Goal: Task Accomplishment & Management: Complete application form

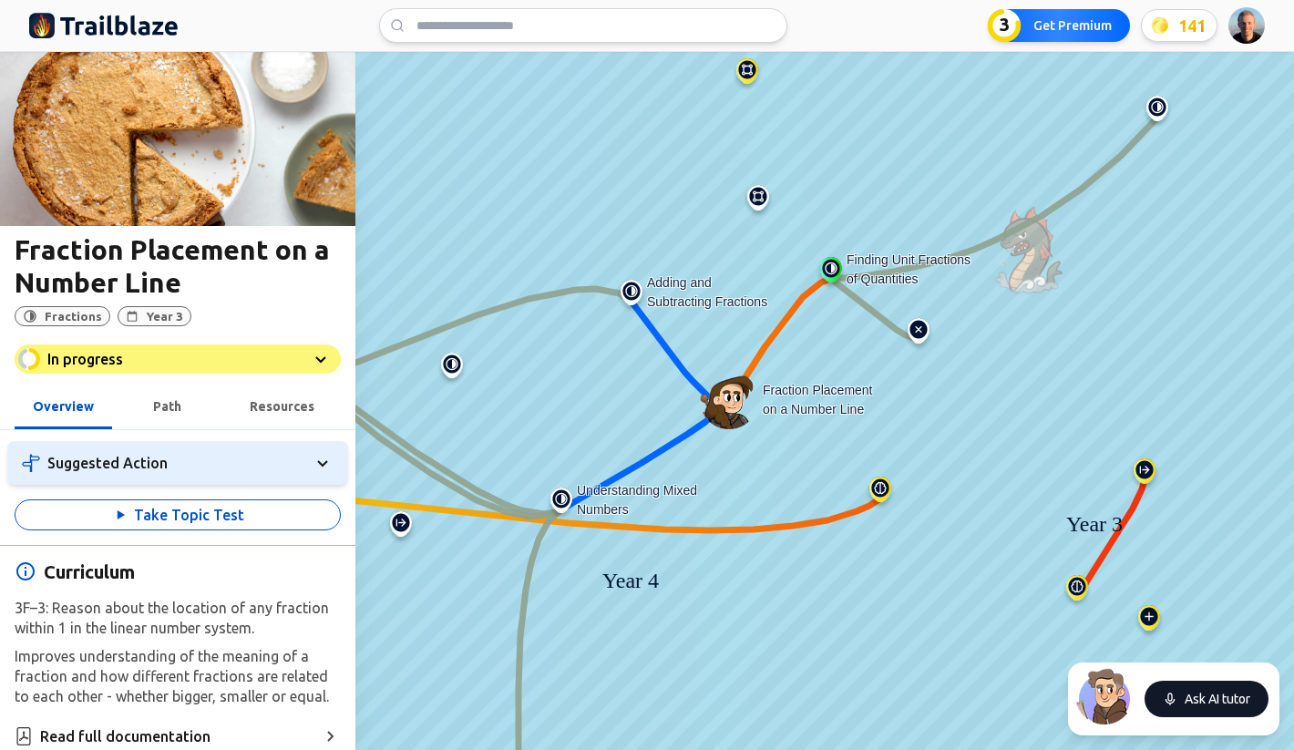
click at [1202, 700] on button "Ask AI tutor" at bounding box center [1206, 699] width 124 height 36
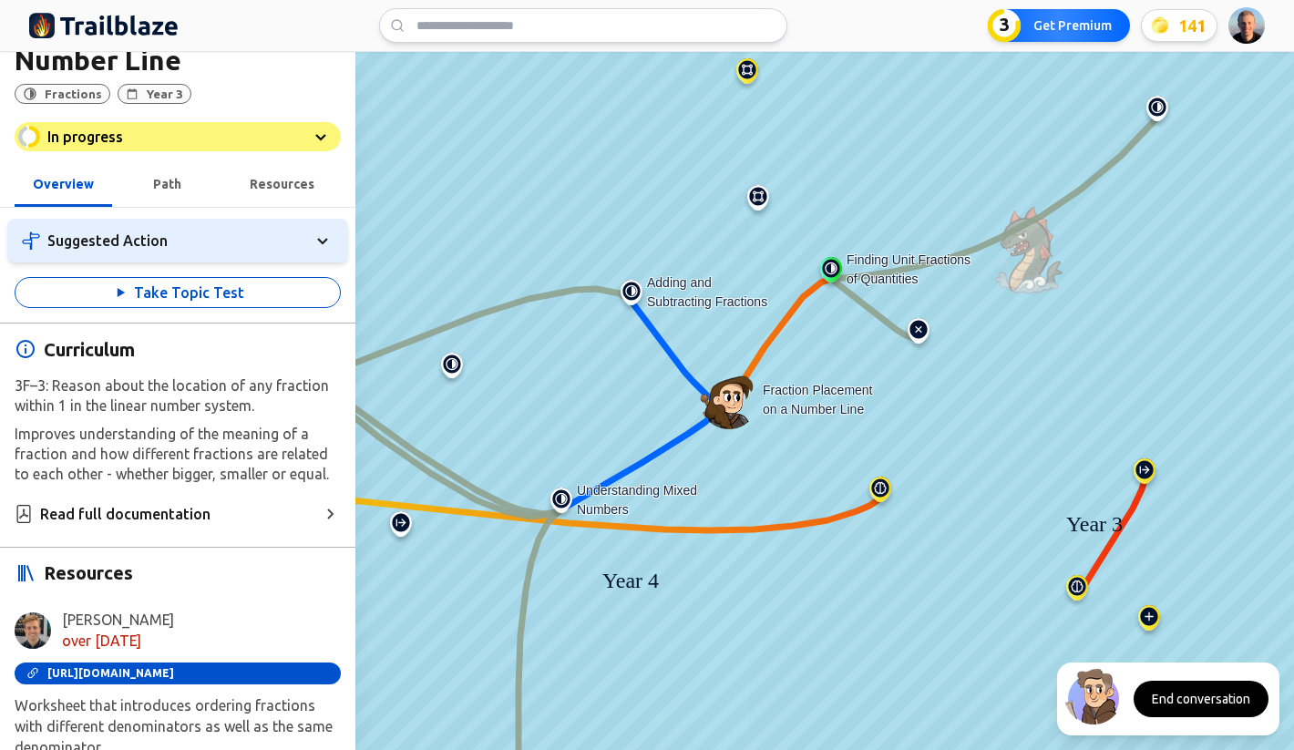
scroll to position [333, 0]
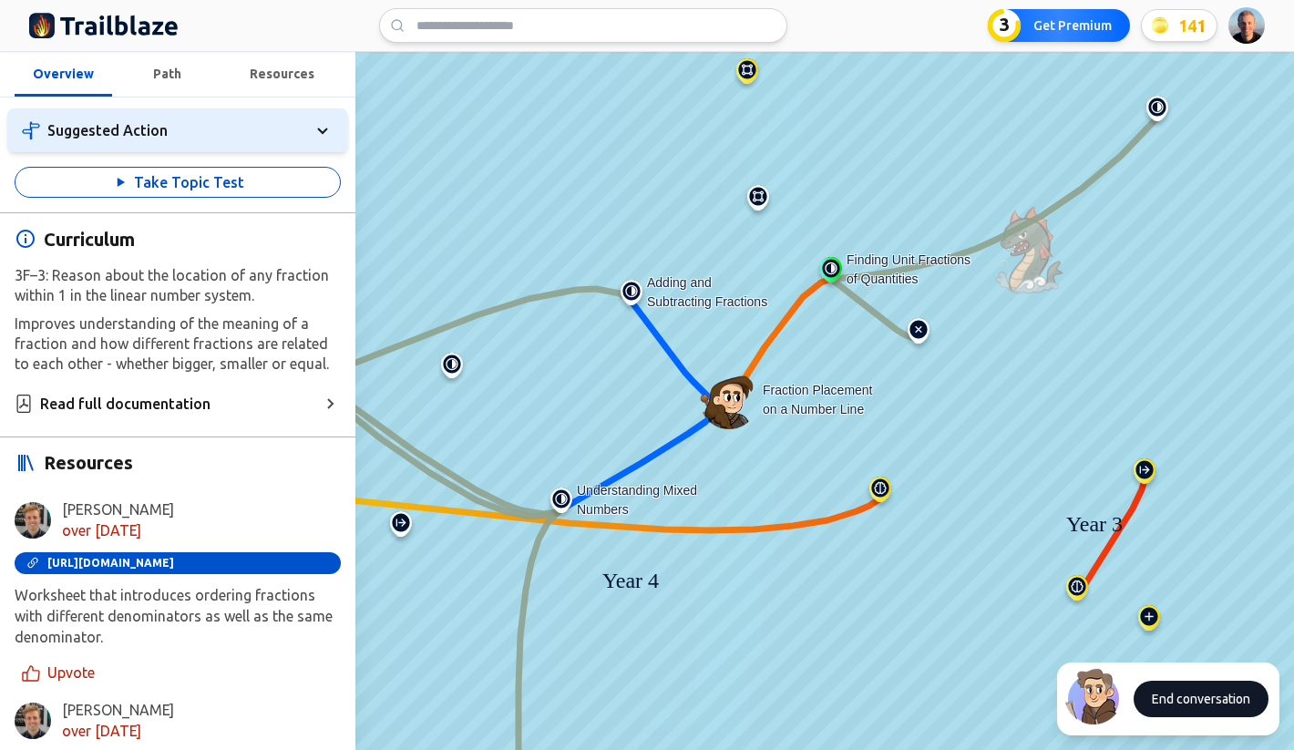
click at [1179, 700] on button "End conversation" at bounding box center [1200, 699] width 135 height 36
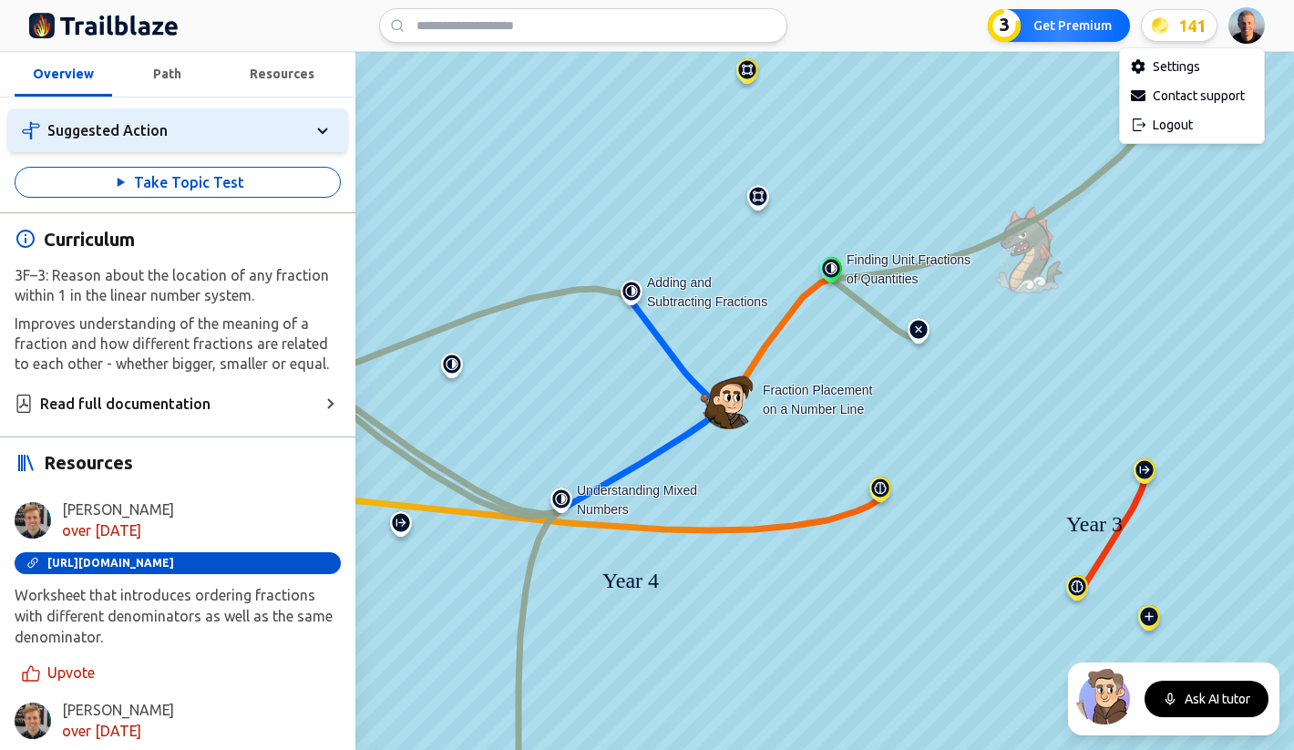
click at [1249, 29] on html "We value your privacy We use cookies to enhance your browsing experience, serve…" at bounding box center [647, 375] width 1294 height 750
click at [1167, 132] on div "Logout" at bounding box center [1191, 124] width 137 height 29
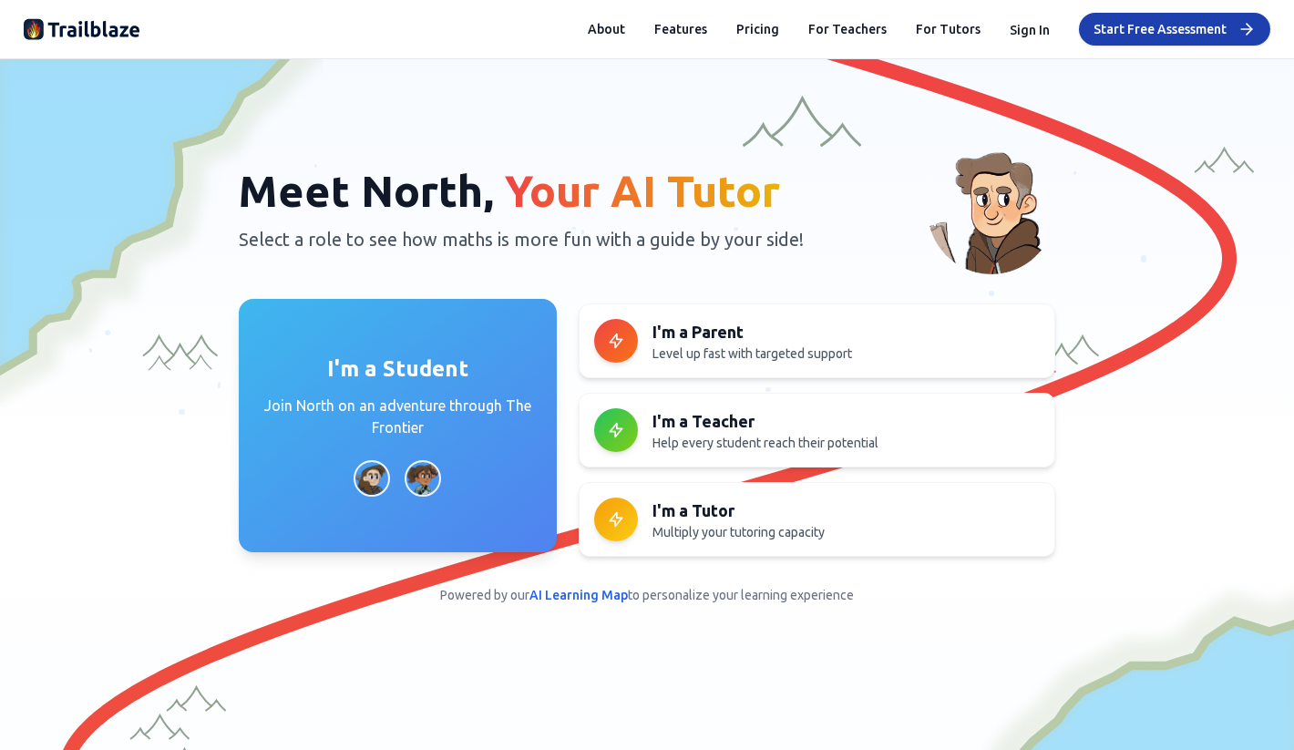
click at [404, 400] on p "Join North on an adventure through The Frontier" at bounding box center [398, 417] width 274 height 44
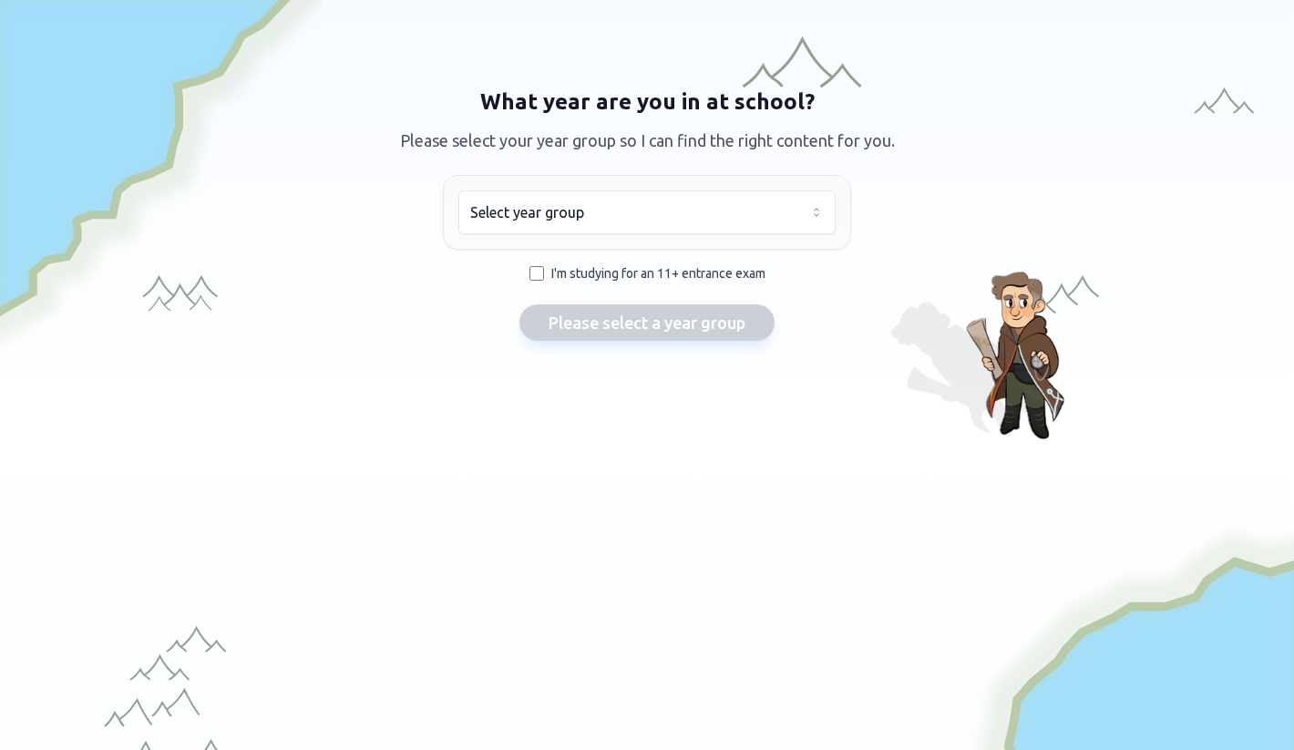
click at [534, 218] on html "We value your privacy We use cookies to enhance your browsing experience, serve…" at bounding box center [647, 375] width 1294 height 750
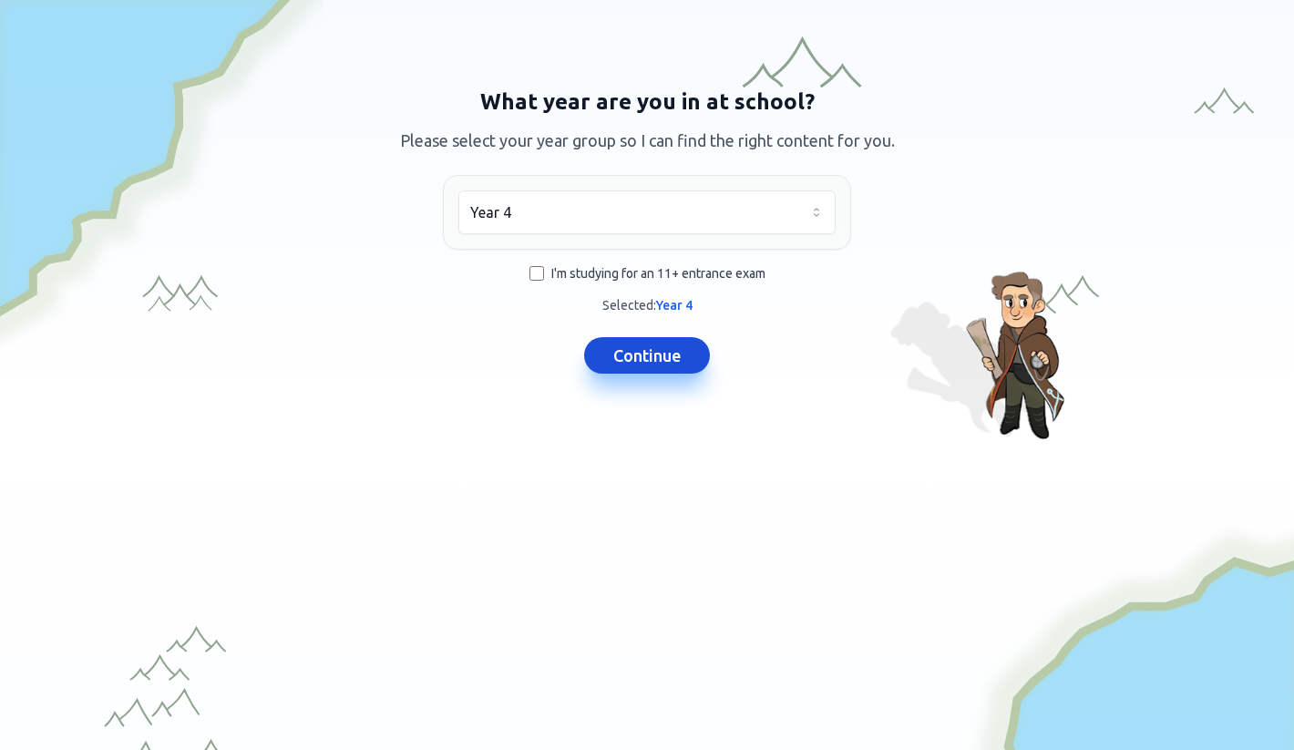
click at [610, 354] on button "Continue" at bounding box center [647, 355] width 126 height 36
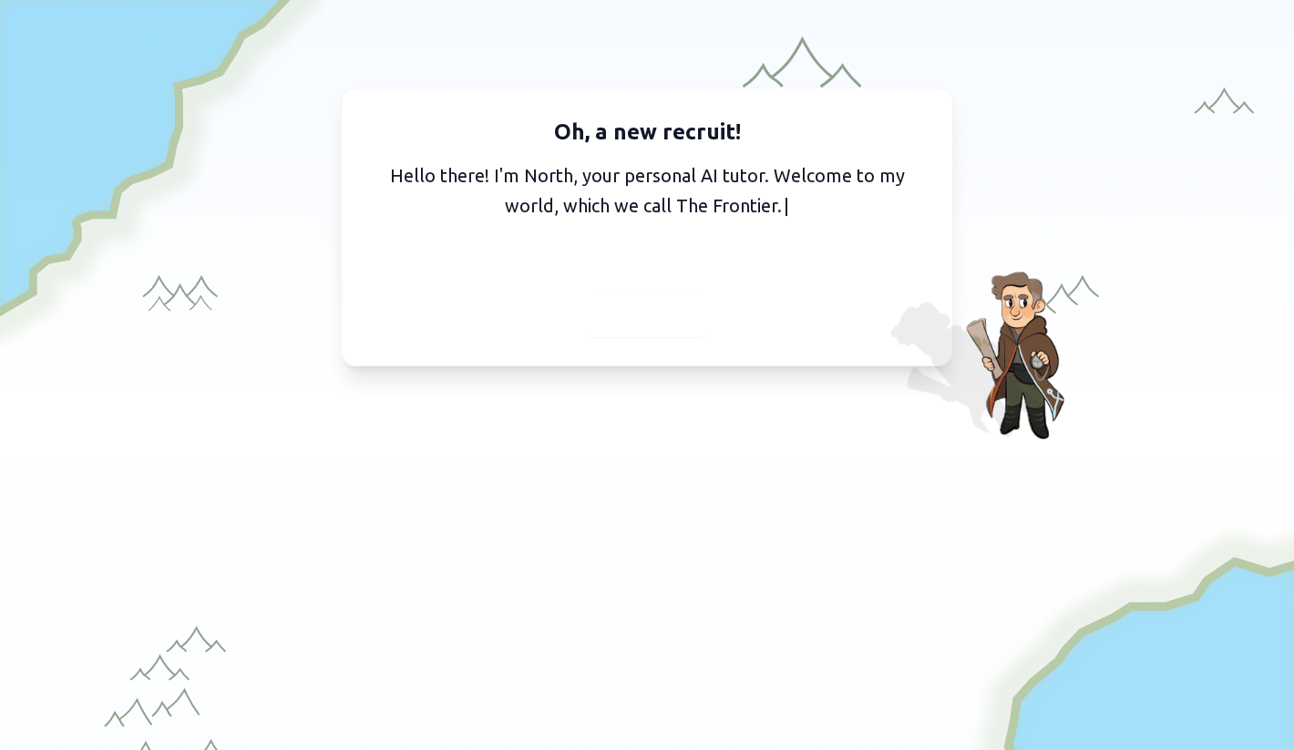
click at [655, 311] on span "Continue" at bounding box center [647, 315] width 70 height 26
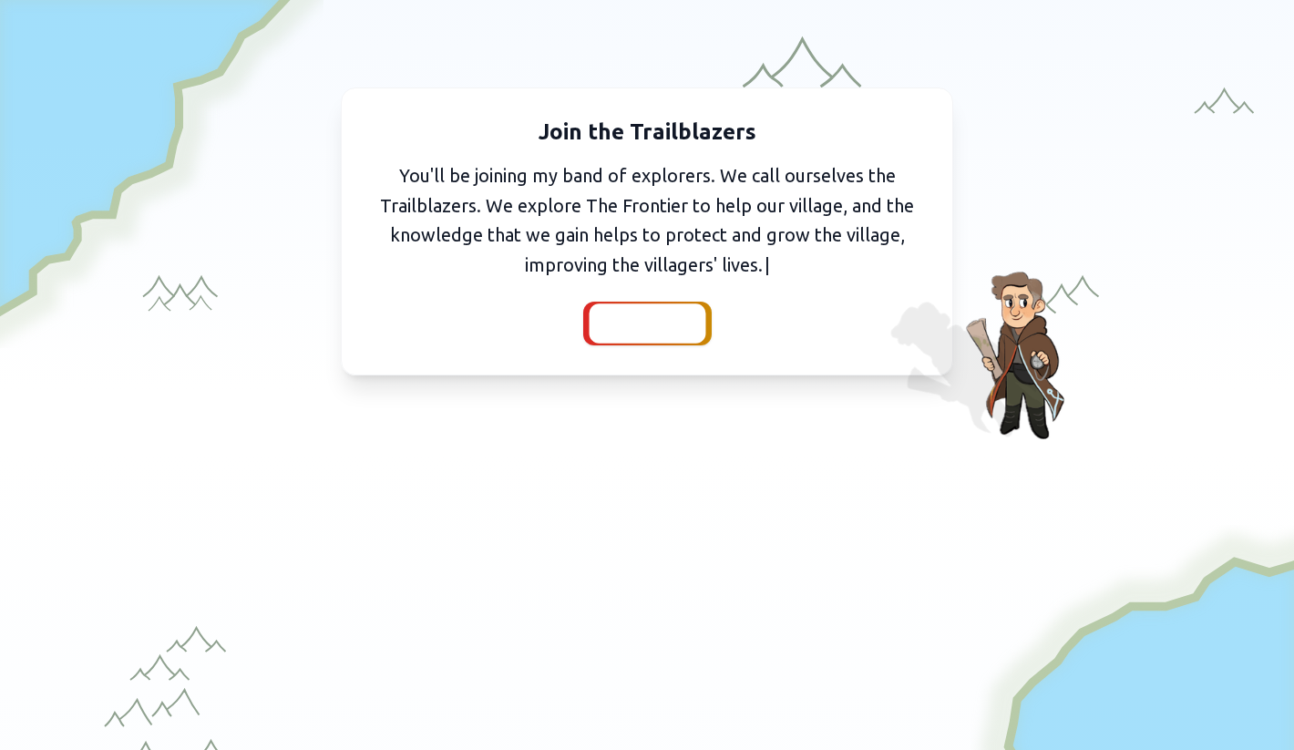
click at [644, 332] on span "Continue" at bounding box center [647, 324] width 70 height 26
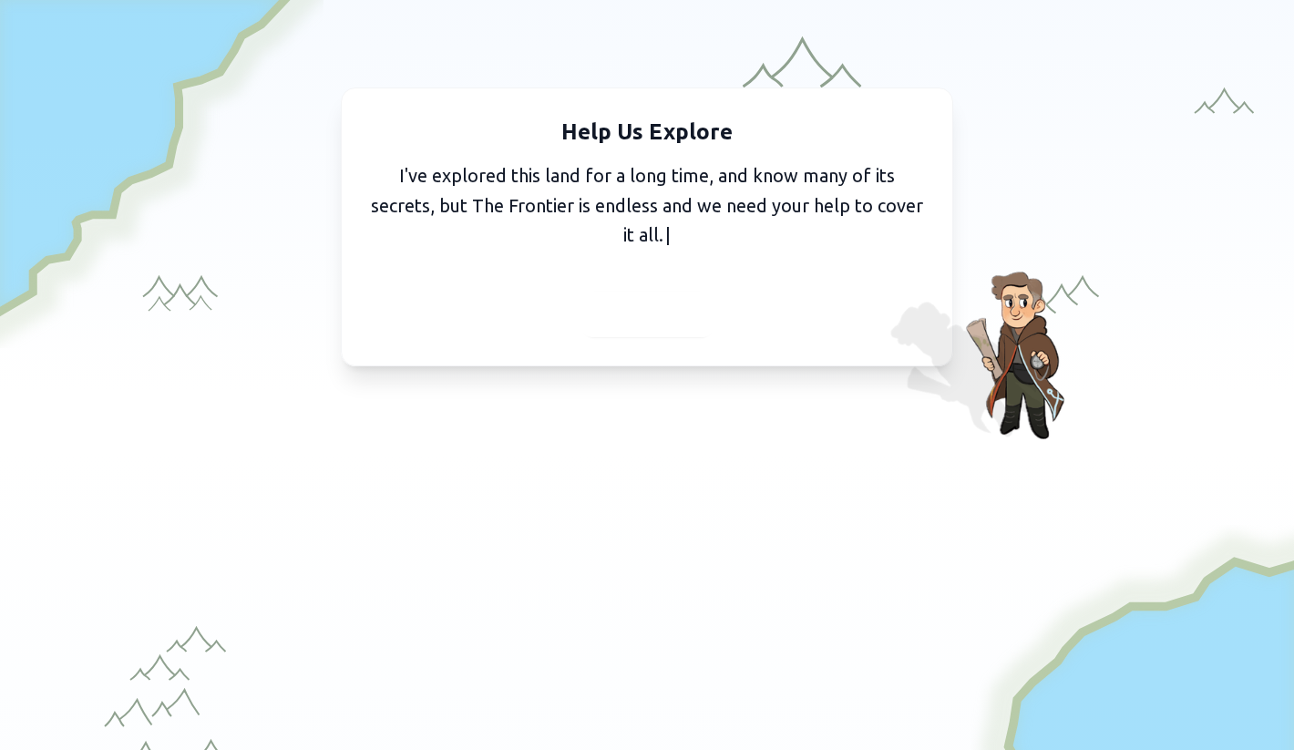
click at [633, 313] on span "Continue" at bounding box center [647, 315] width 70 height 26
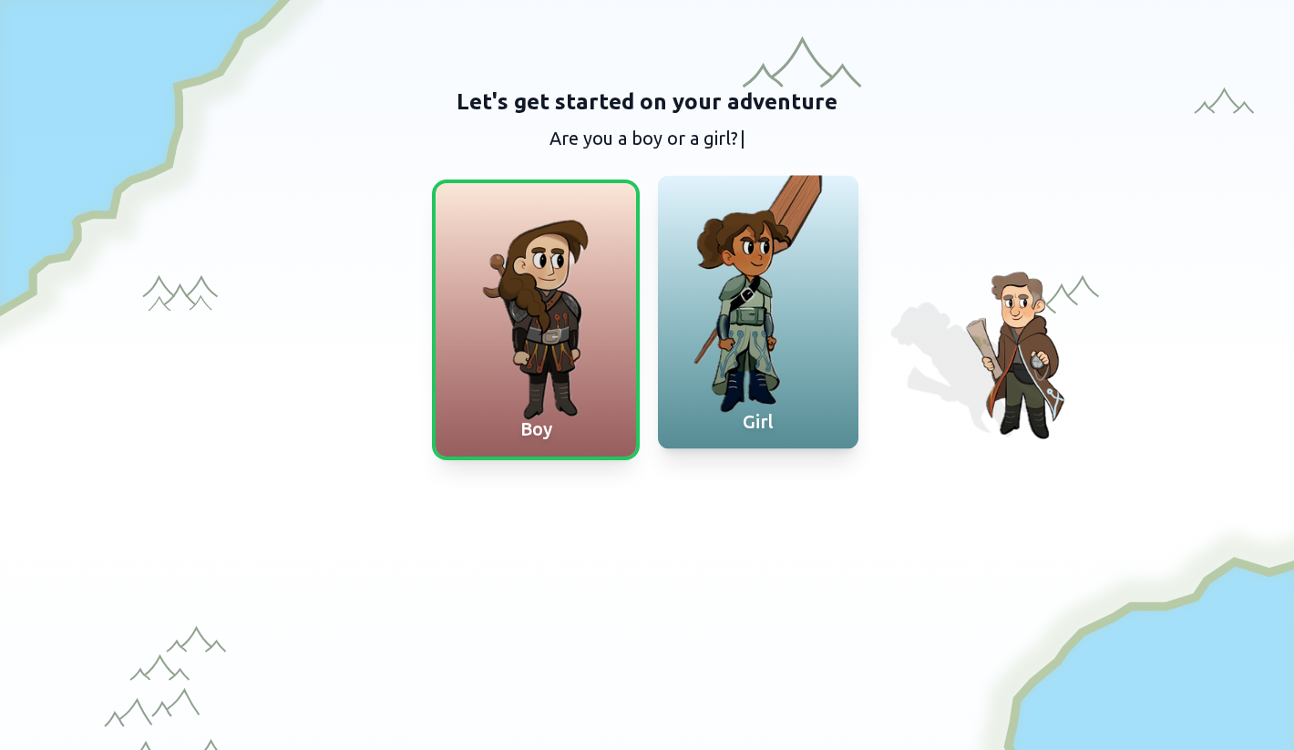
click at [723, 257] on div at bounding box center [758, 311] width 200 height 273
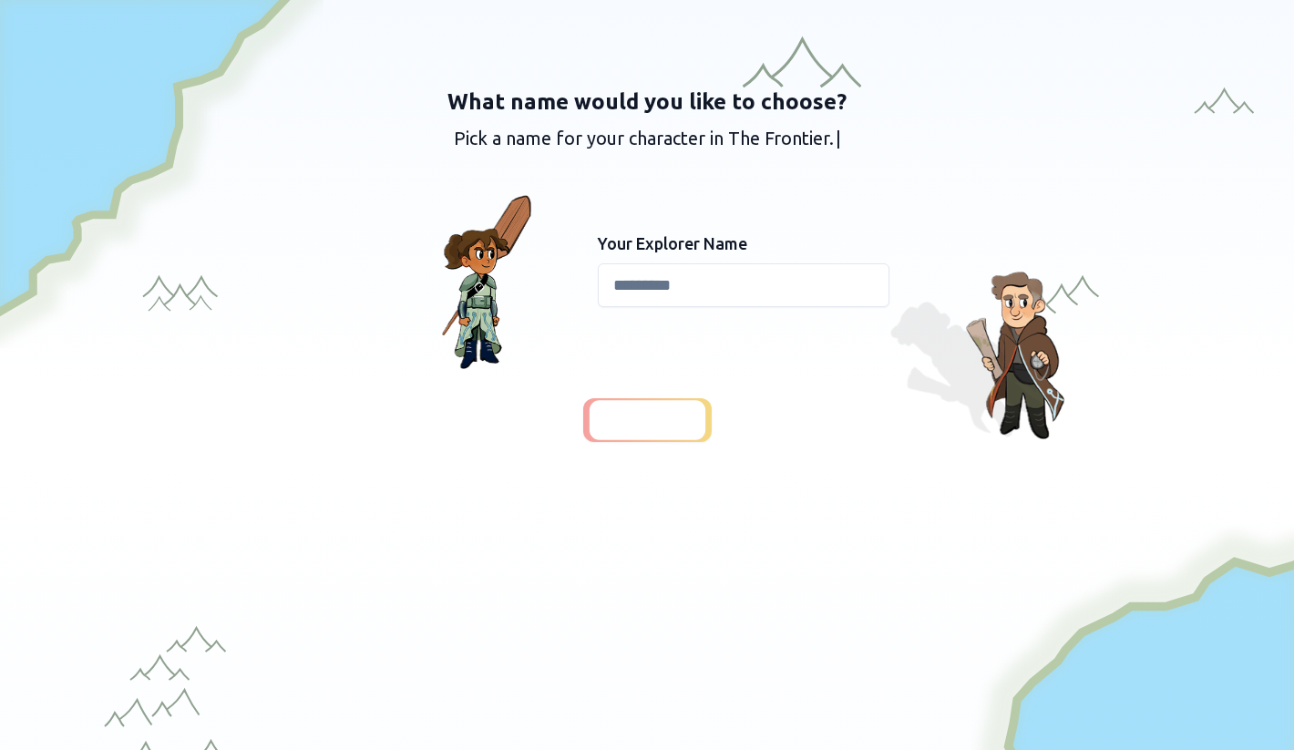
click at [669, 289] on input at bounding box center [744, 285] width 292 height 44
type input "****"
click at [651, 432] on div at bounding box center [647, 419] width 120 height 41
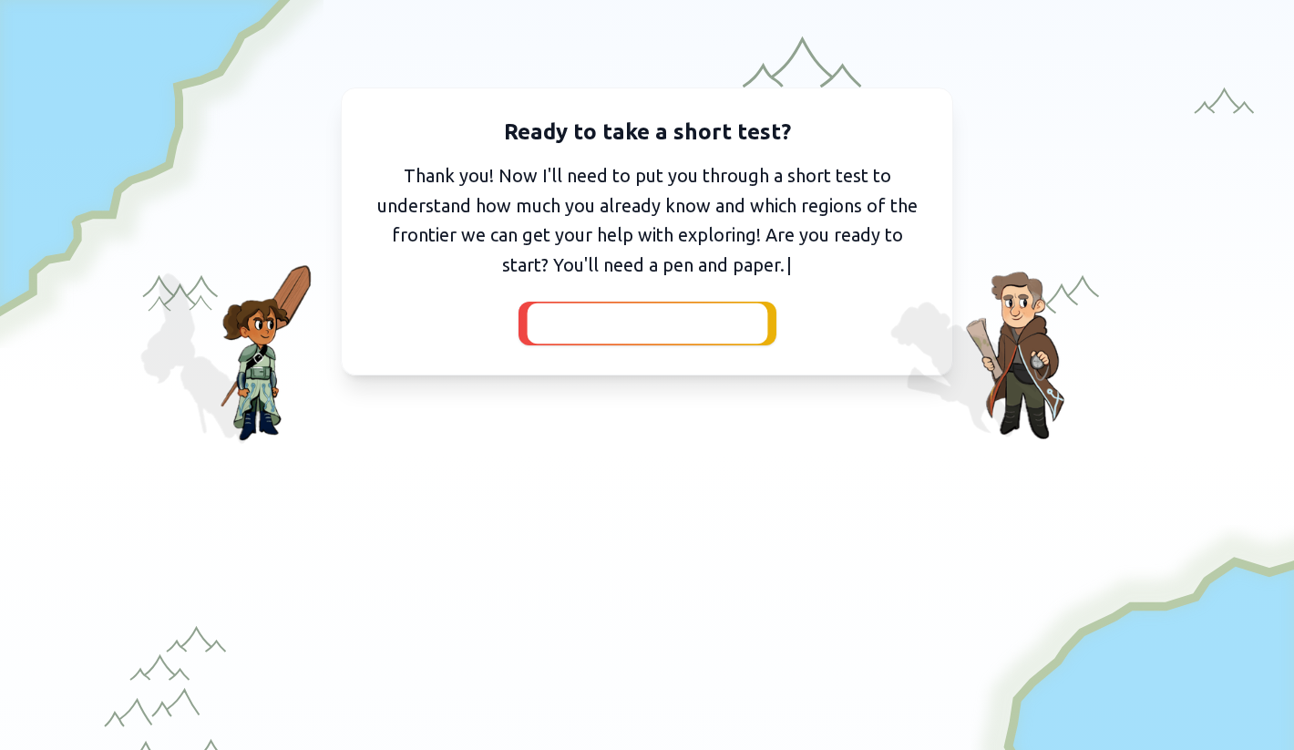
click at [598, 329] on span "I've got my pen and paper" at bounding box center [648, 324] width 200 height 26
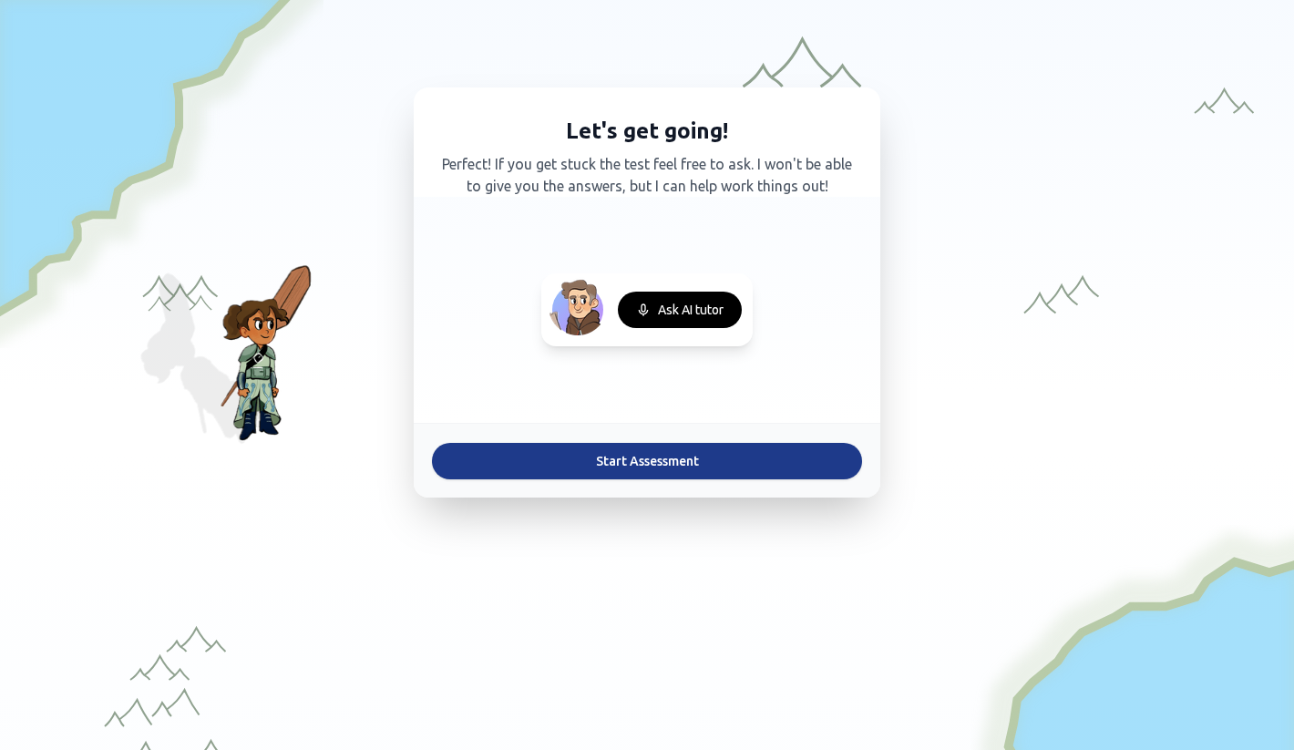
click at [608, 446] on button "Start Assessment" at bounding box center [647, 461] width 430 height 36
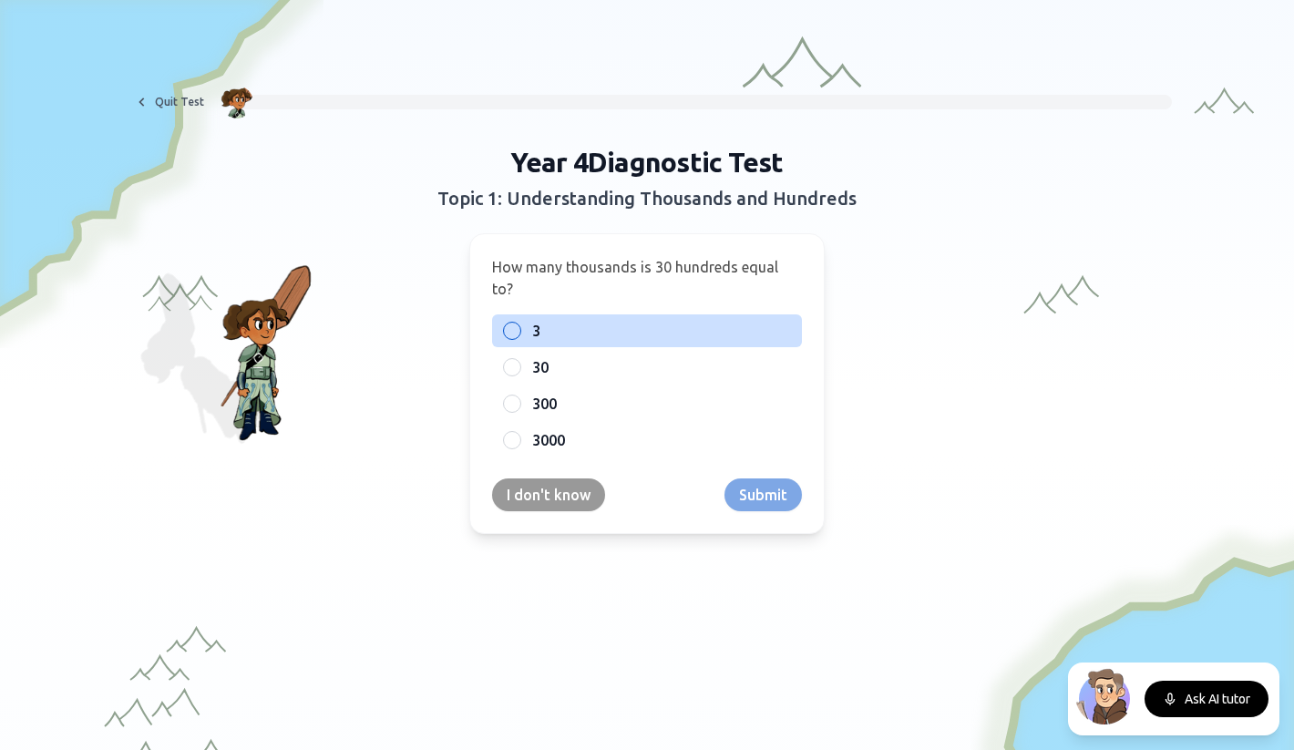
click at [531, 314] on div "3" at bounding box center [647, 330] width 310 height 33
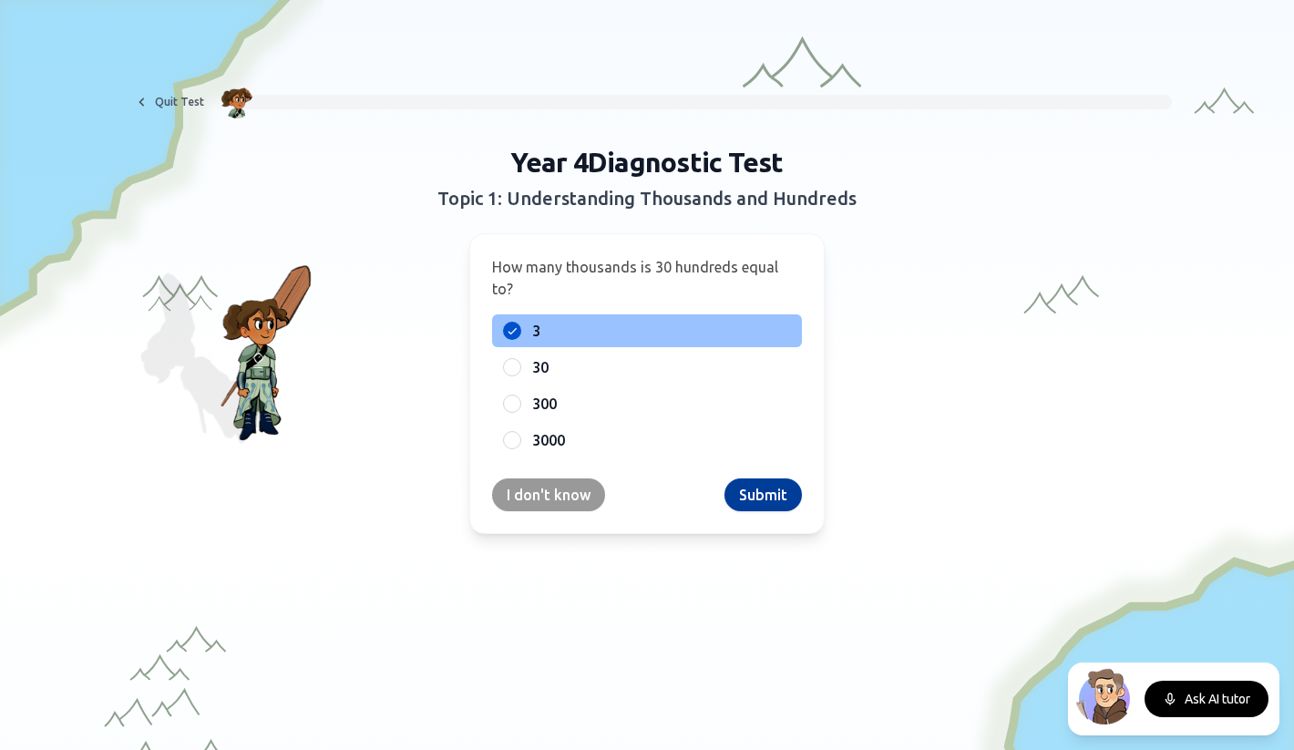
click at [753, 478] on button "Submit" at bounding box center [762, 494] width 77 height 33
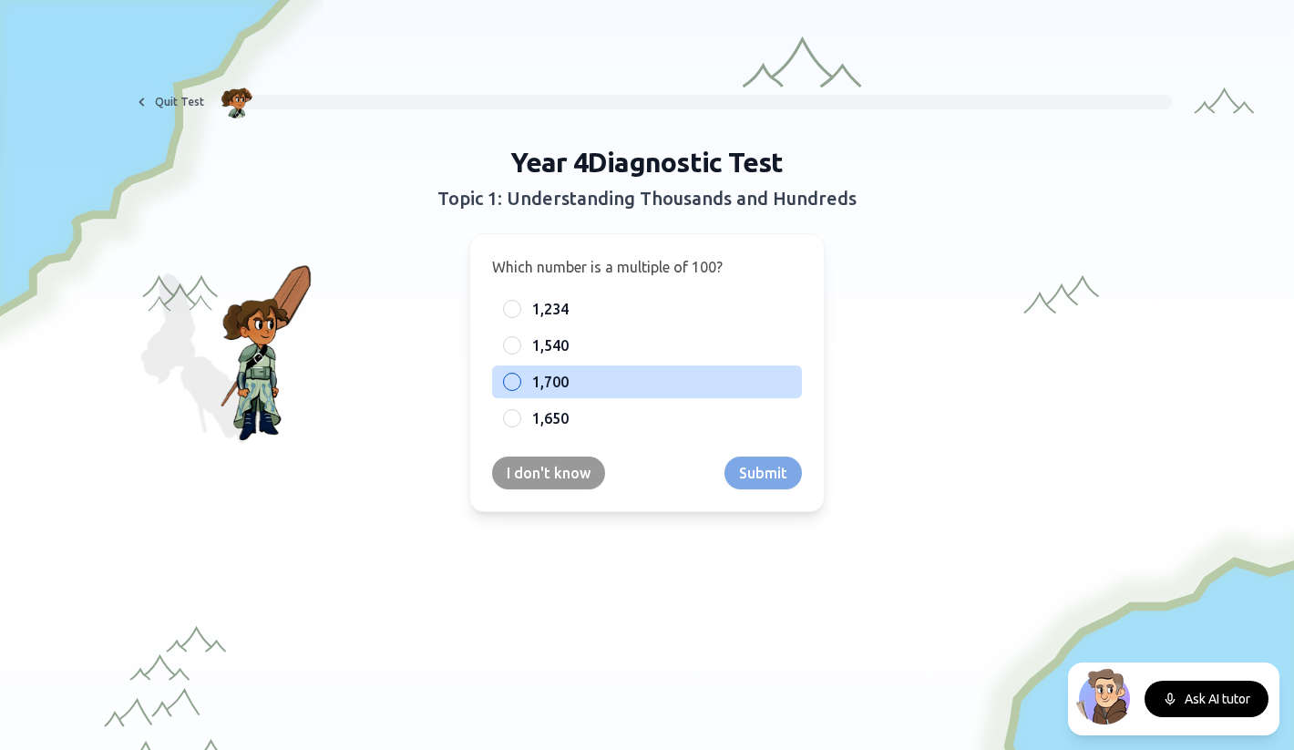
click at [551, 383] on span "1,700" at bounding box center [550, 382] width 36 height 22
click at [519, 383] on button "1,700" at bounding box center [512, 381] width 15 height 15
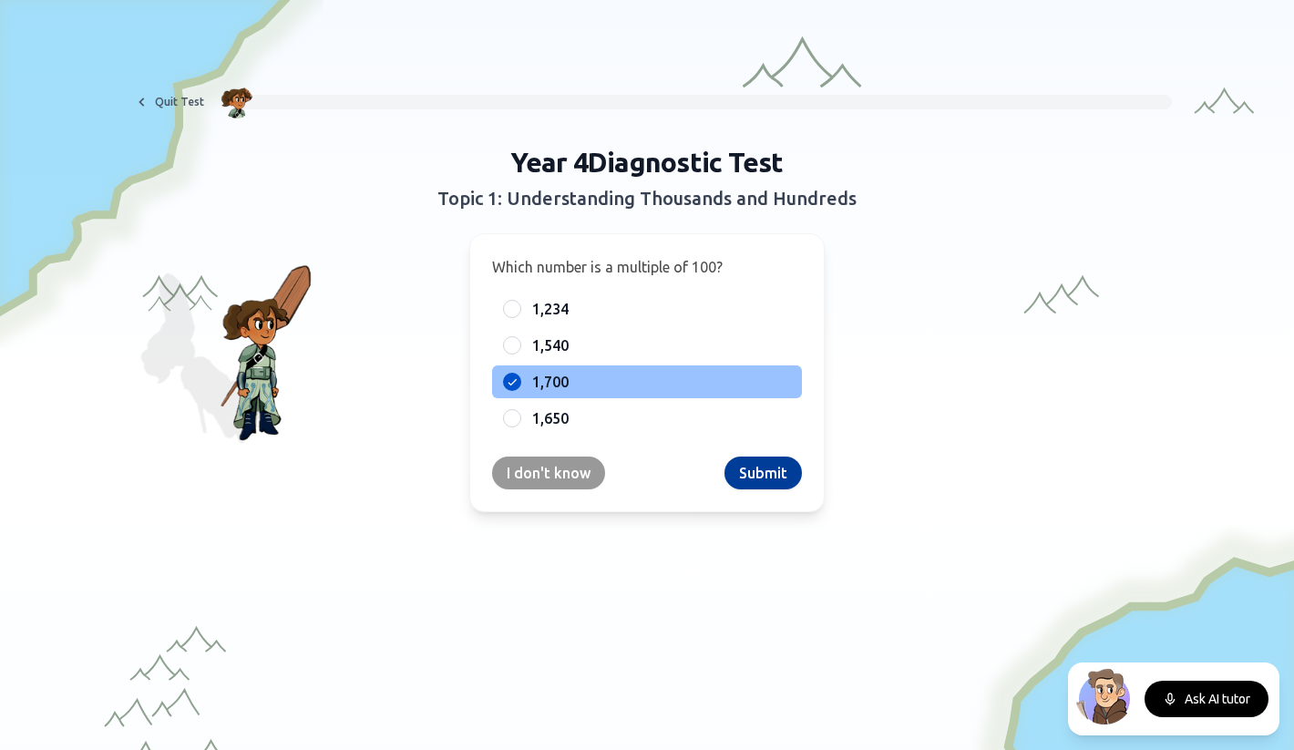
click at [784, 472] on button "Submit" at bounding box center [762, 472] width 77 height 33
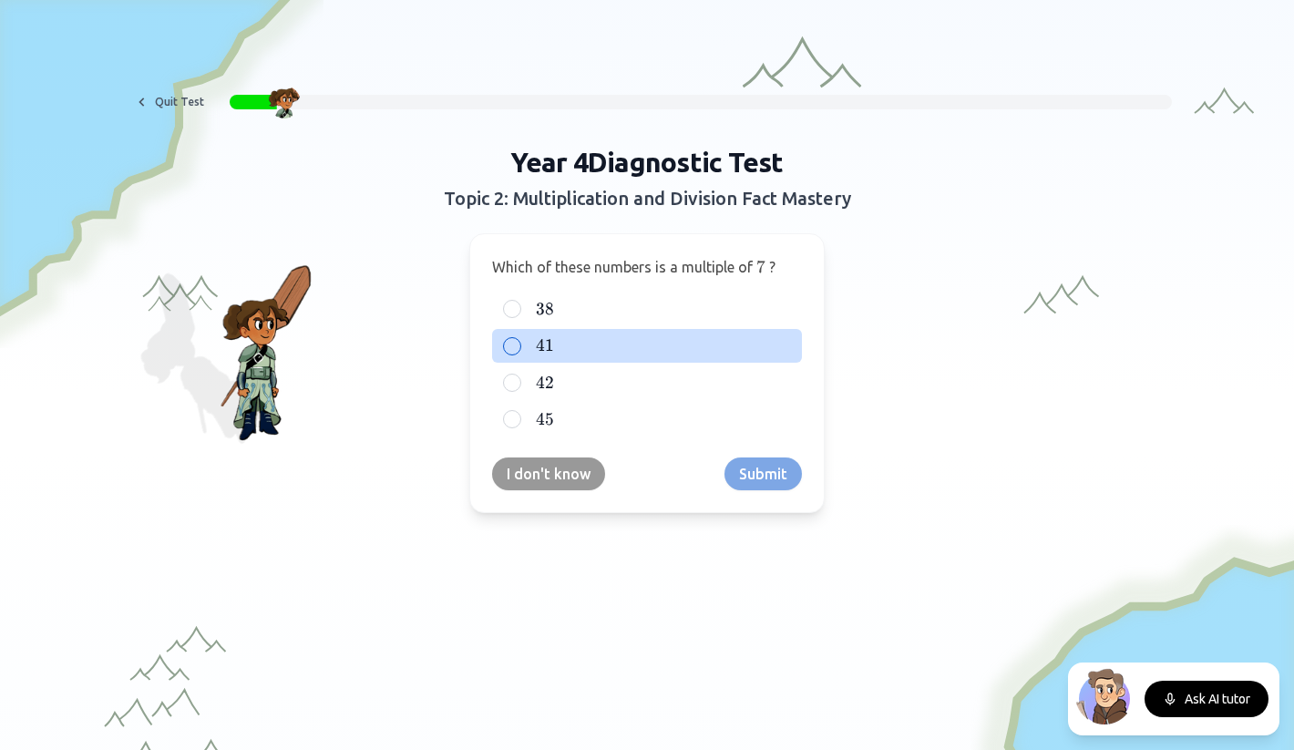
click at [551, 357] on div "41 41 41" at bounding box center [647, 345] width 310 height 33
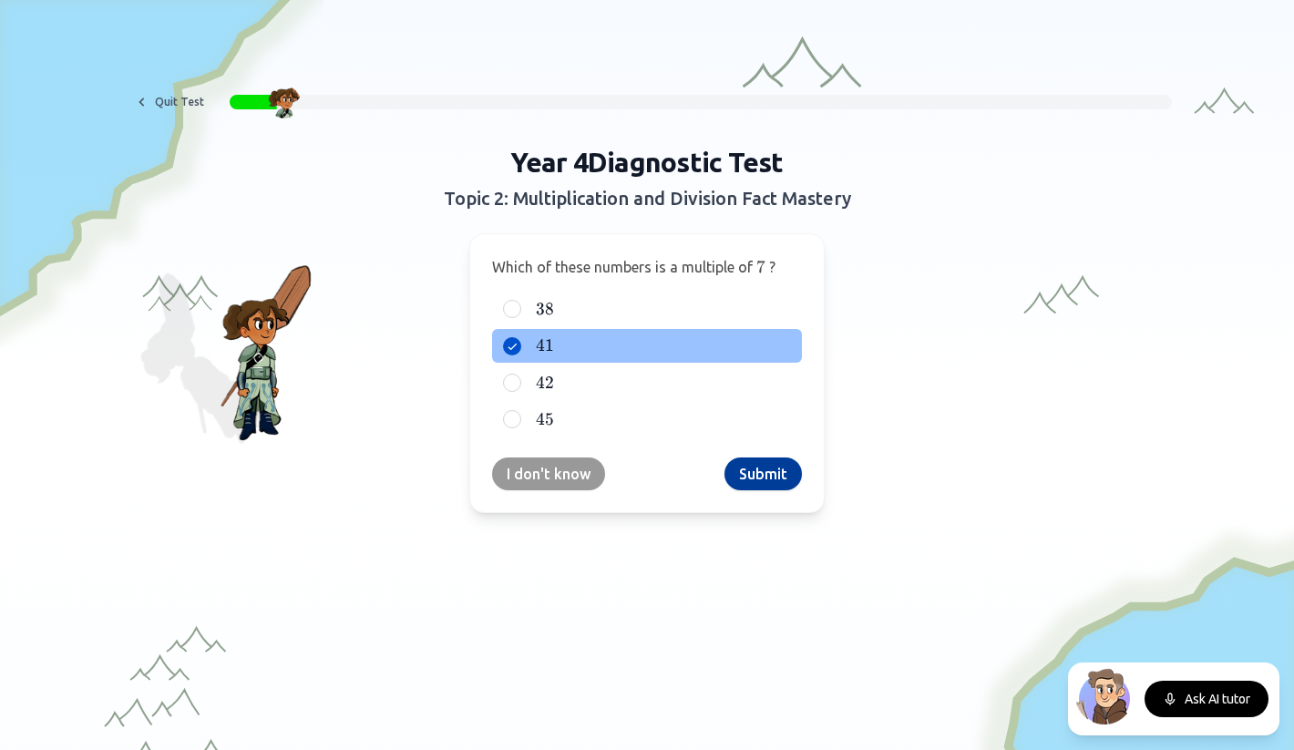
click at [766, 463] on button "Submit" at bounding box center [762, 473] width 77 height 33
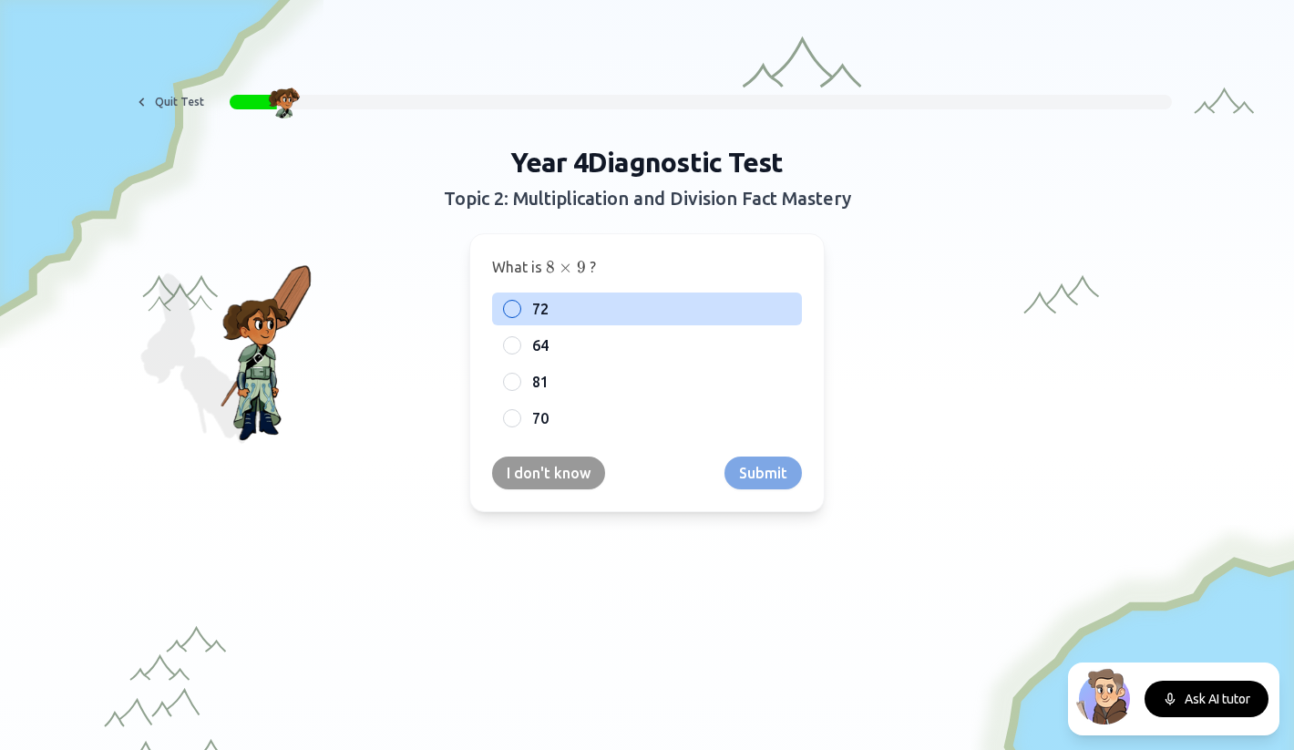
click at [594, 303] on label "72" at bounding box center [661, 309] width 259 height 22
click at [519, 303] on button "72" at bounding box center [512, 309] width 15 height 15
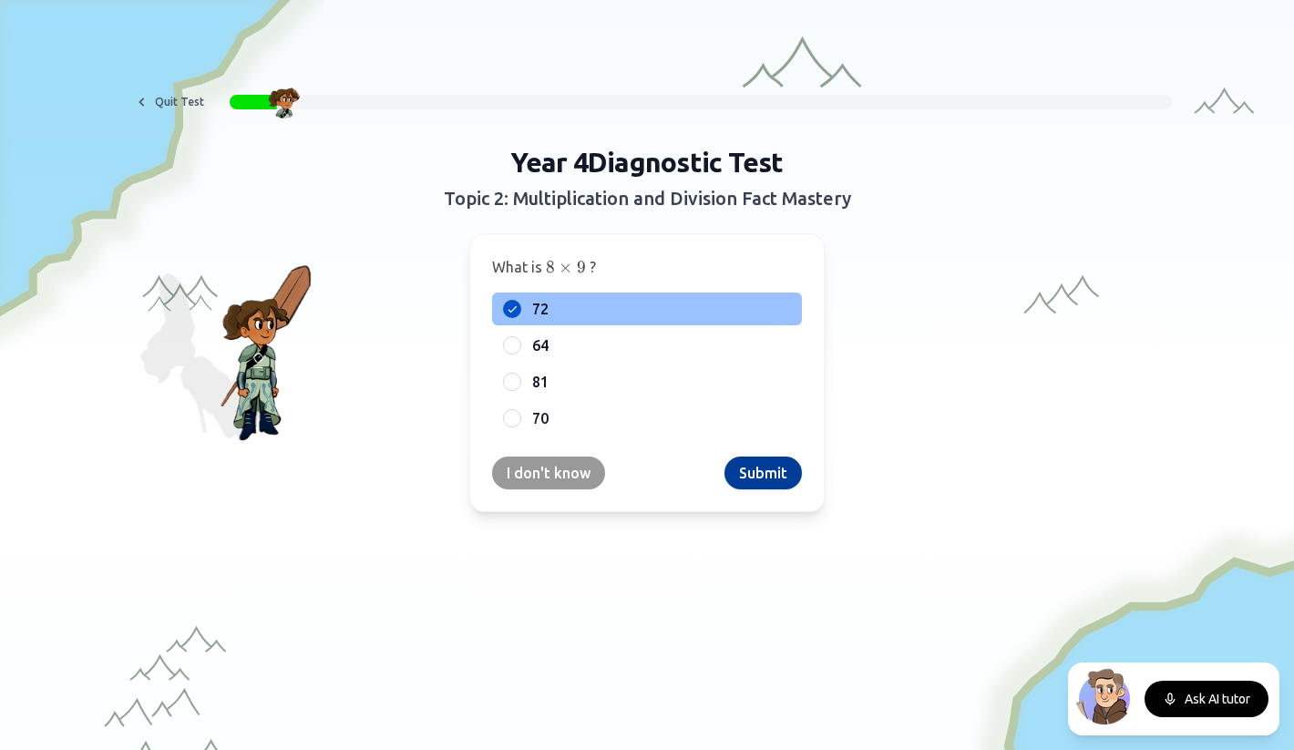
click at [753, 475] on button "Submit" at bounding box center [762, 472] width 77 height 33
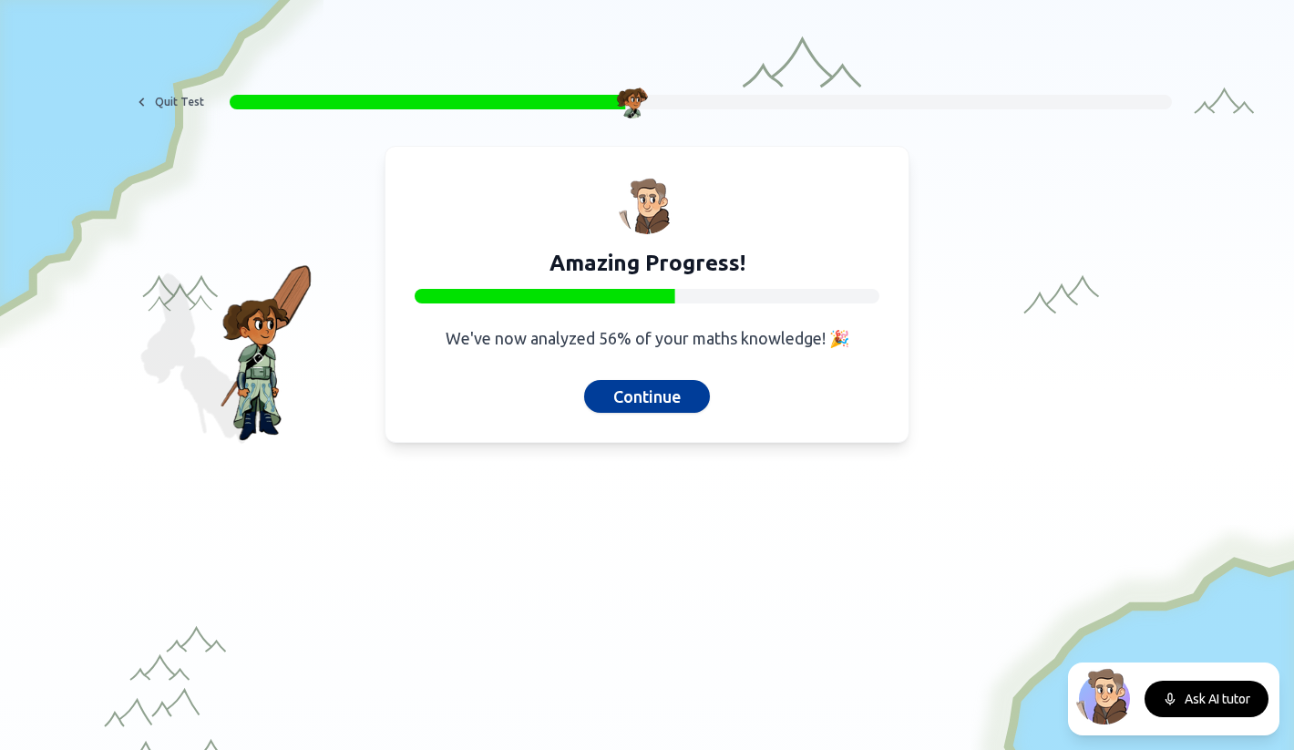
click at [660, 397] on button "Continue" at bounding box center [647, 396] width 126 height 33
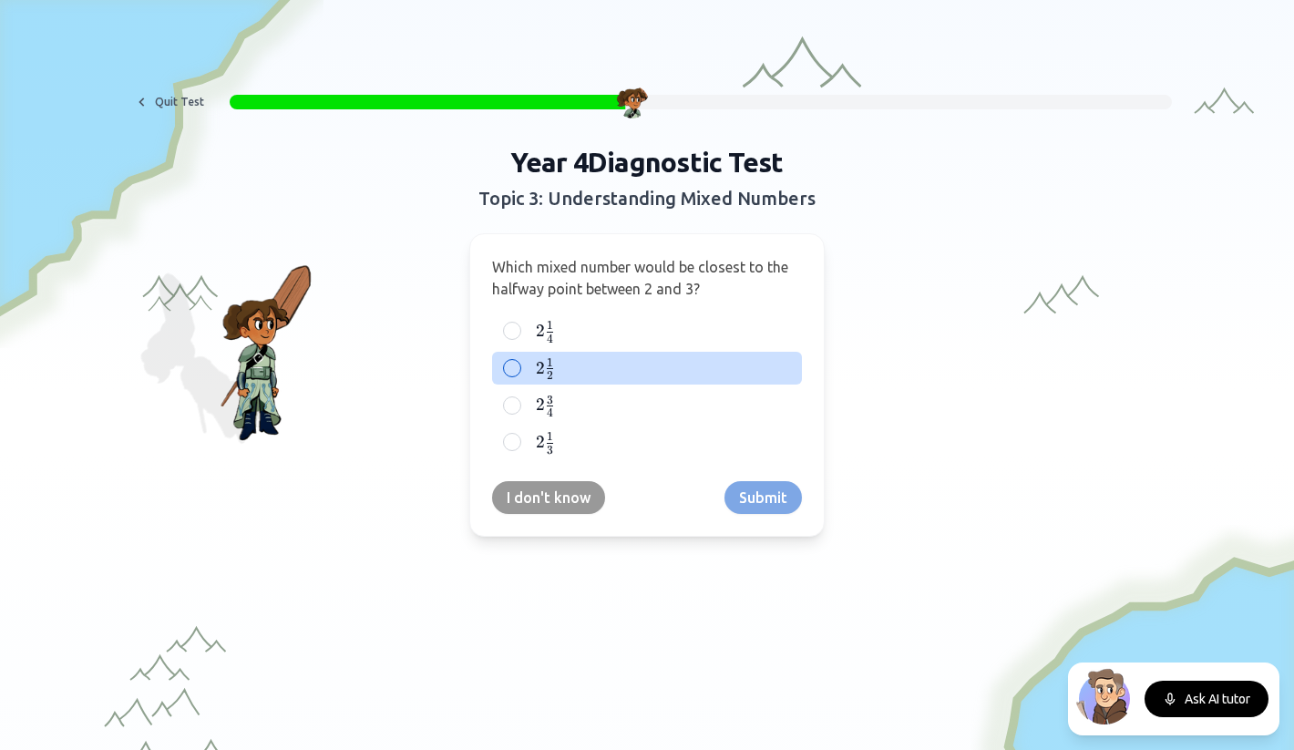
click at [566, 368] on label "2 1 2 2\frac{1}{2} 2 2 1 ​" at bounding box center [661, 368] width 259 height 23
click at [519, 368] on button "2 1 2 2\frac{1}{2} 2 2 1 ​" at bounding box center [512, 368] width 15 height 15
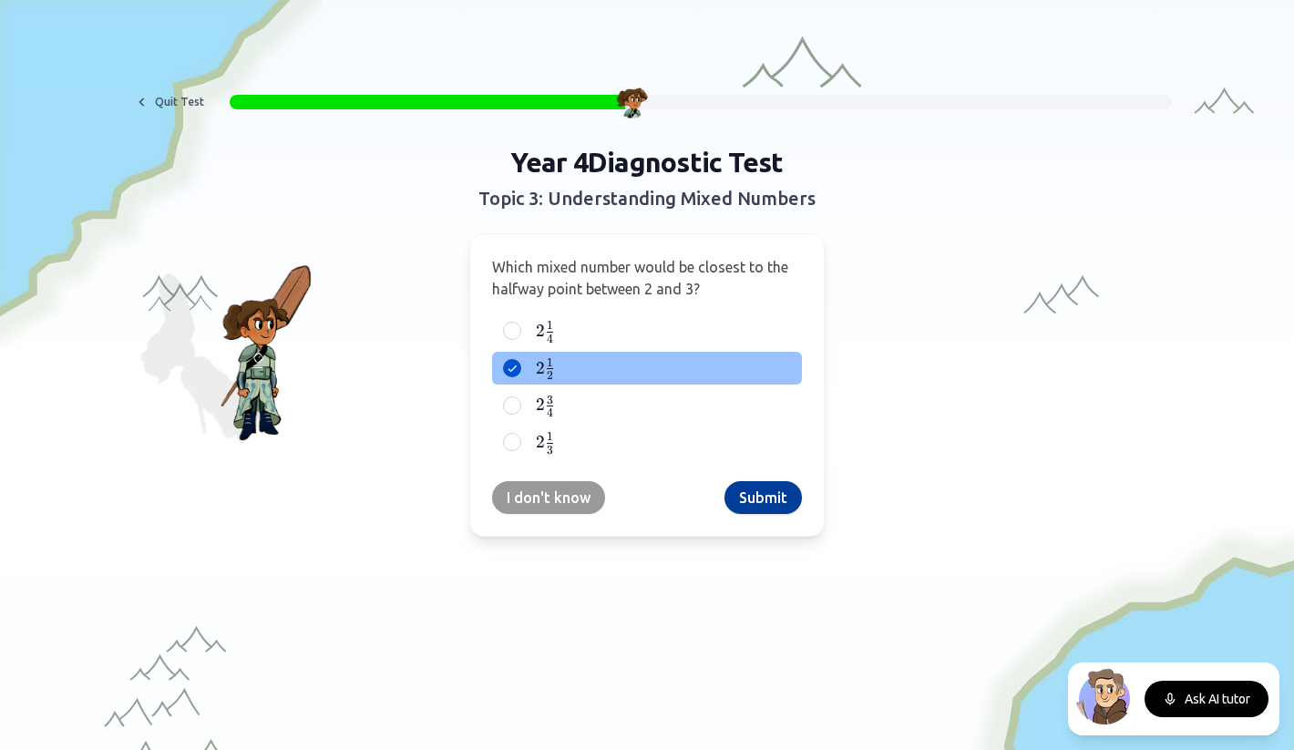
click at [766, 497] on button "Submit" at bounding box center [762, 497] width 77 height 33
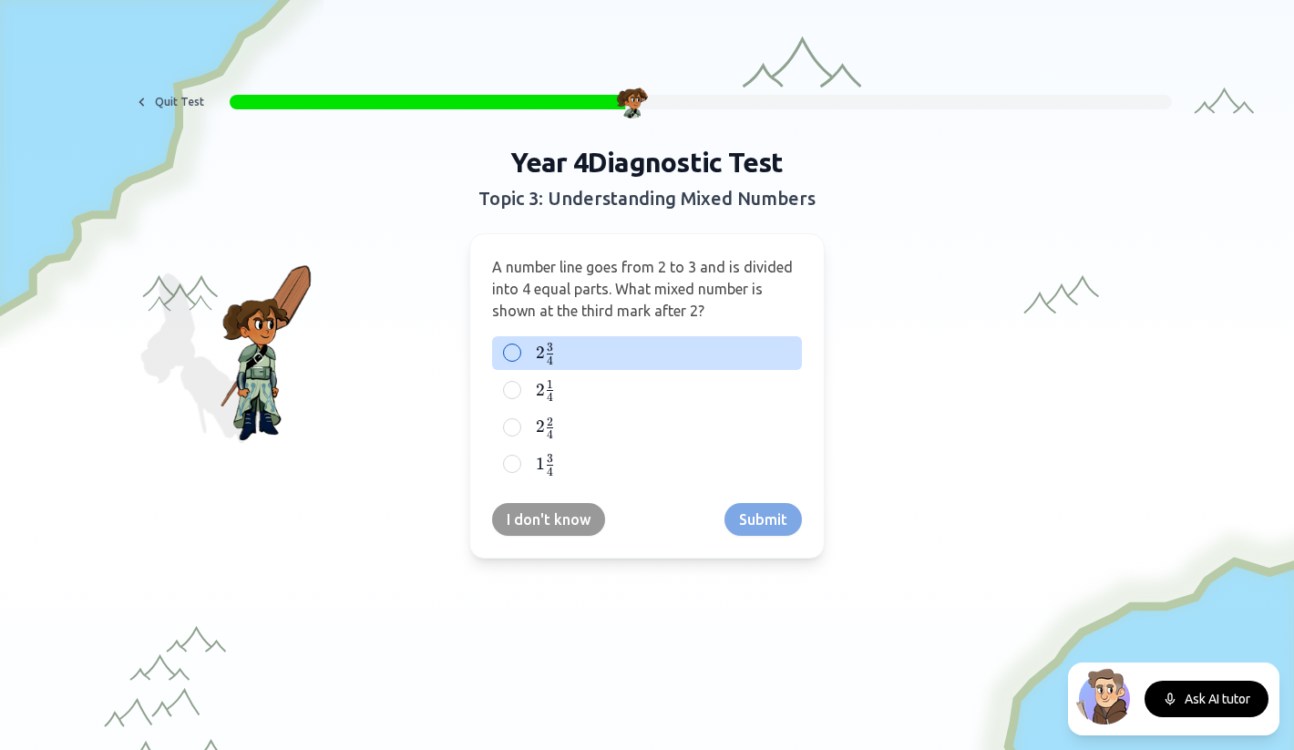
click at [555, 361] on label "2 3 4 2\frac{3}{4} 2 4 3 ​" at bounding box center [661, 353] width 259 height 23
click at [519, 360] on button "2 3 4 2\frac{3}{4} 2 4 3 ​" at bounding box center [512, 352] width 15 height 15
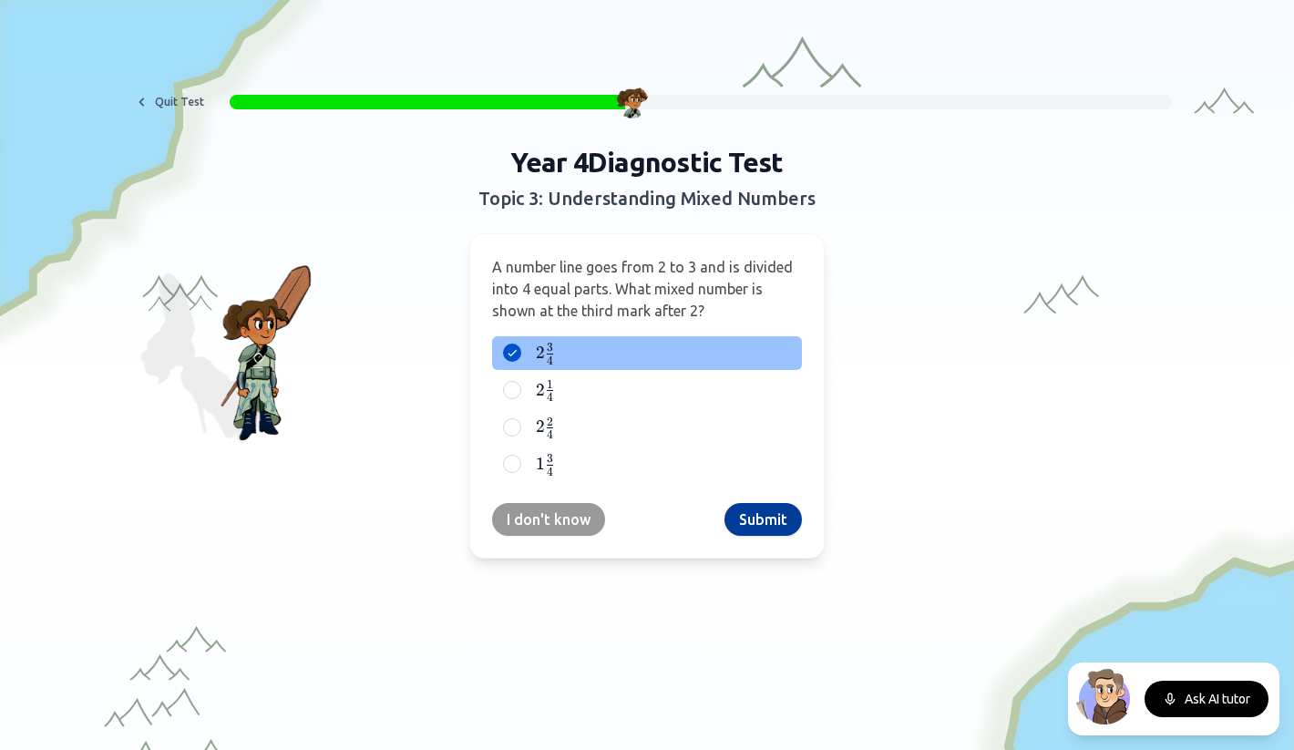
click at [774, 516] on button "Submit" at bounding box center [762, 519] width 77 height 33
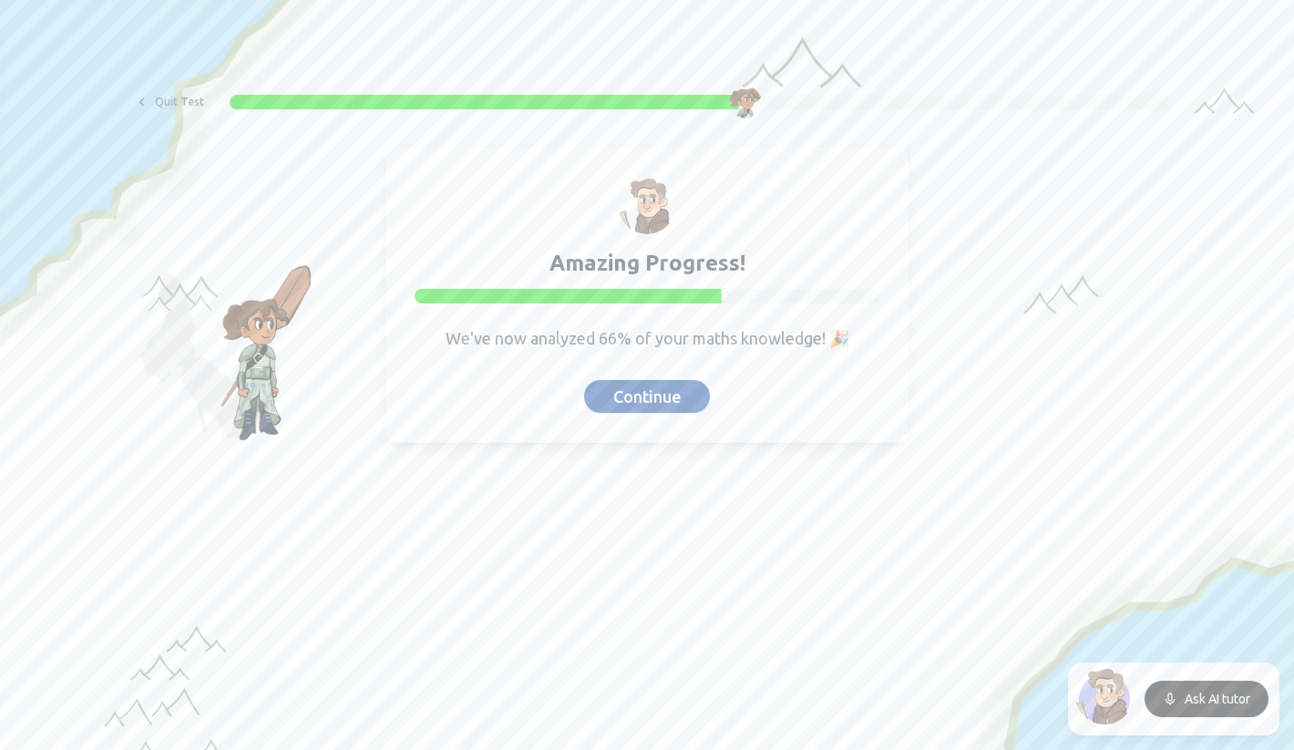
click at [669, 399] on button "Continue" at bounding box center [647, 396] width 126 height 33
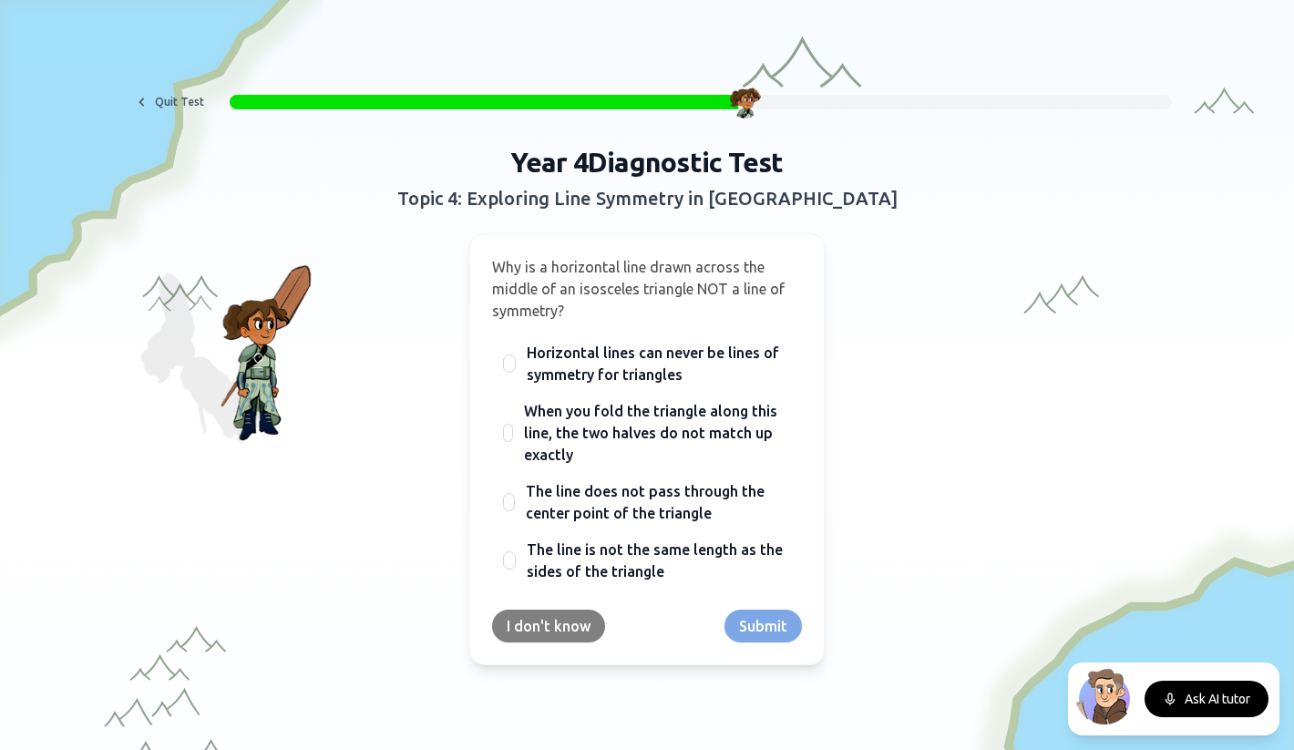
click at [526, 615] on button "I don't know" at bounding box center [548, 626] width 113 height 33
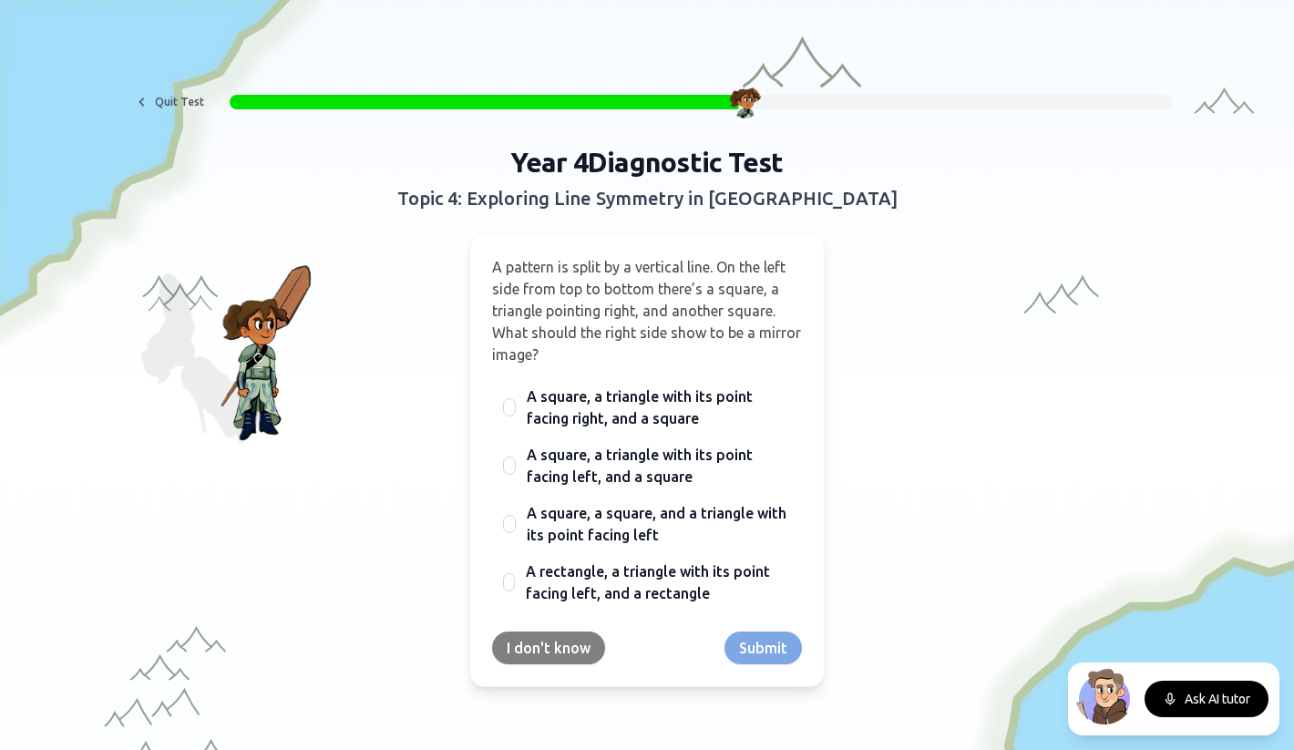
click at [527, 639] on button "I don't know" at bounding box center [548, 647] width 113 height 33
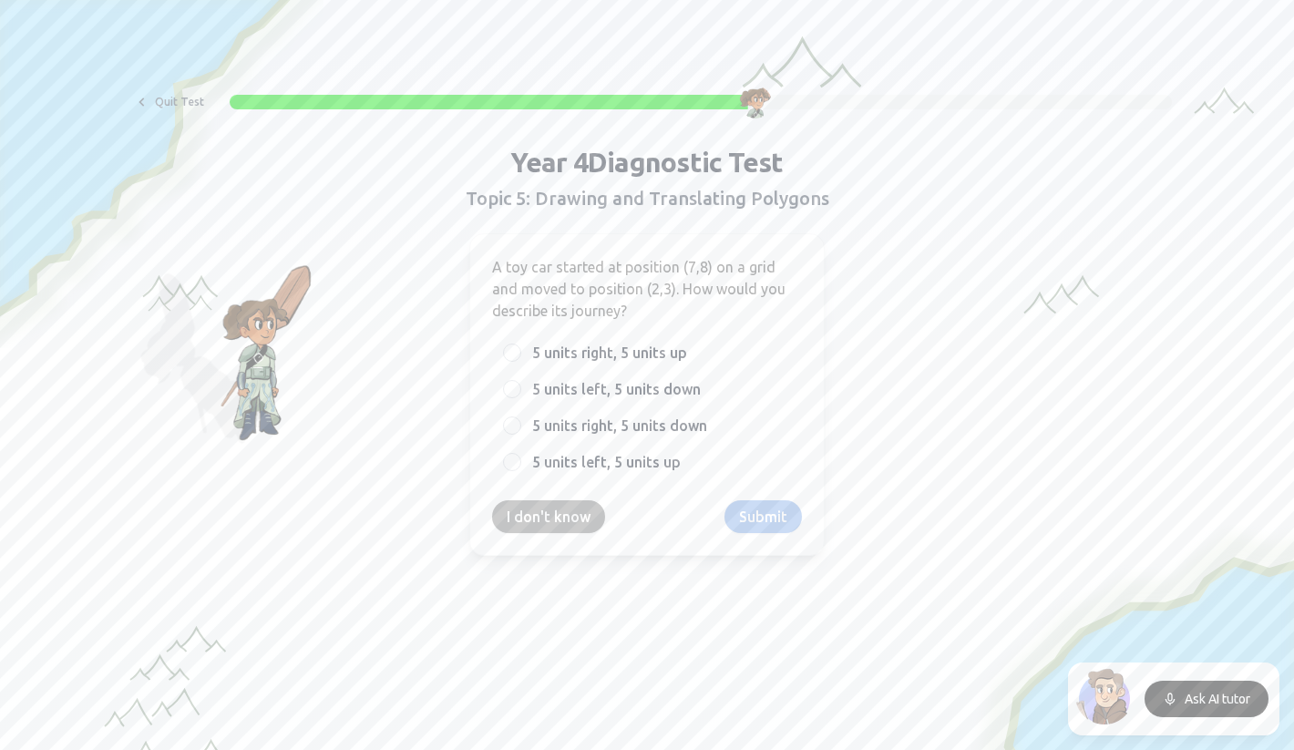
click at [543, 520] on button "I don't know" at bounding box center [548, 516] width 113 height 33
click at [546, 509] on button "I don't know" at bounding box center [548, 516] width 113 height 33
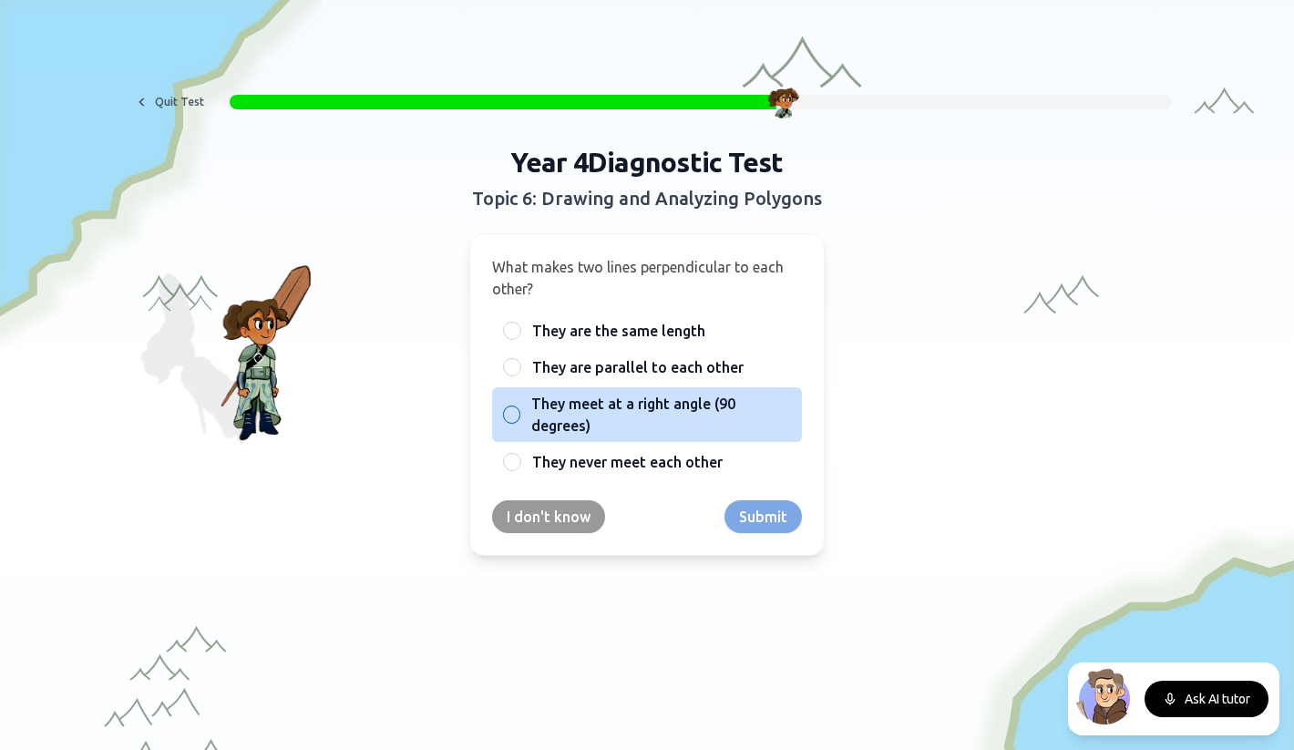
click at [566, 417] on span "They meet at a right angle (90 degrees)" at bounding box center [661, 415] width 260 height 44
click at [519, 417] on button "They meet at a right angle (90 degrees)" at bounding box center [512, 414] width 15 height 15
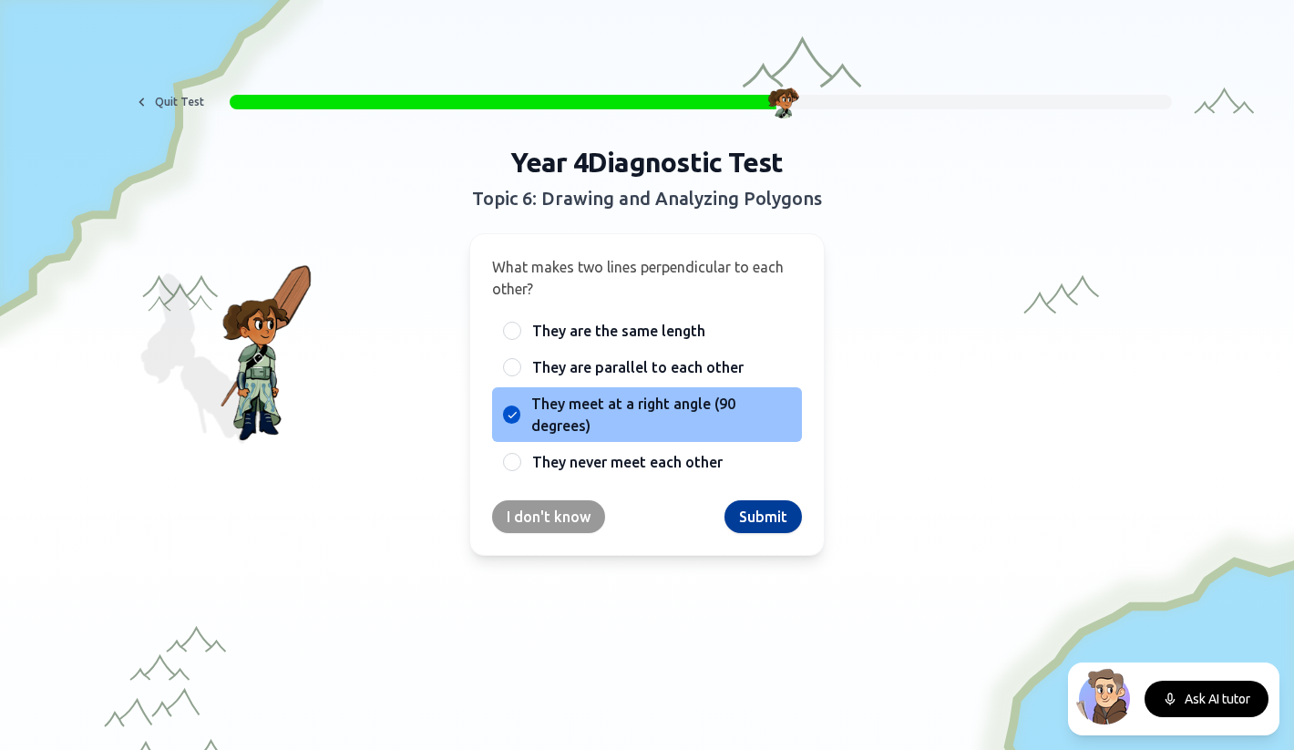
click at [769, 517] on button "Submit" at bounding box center [762, 516] width 77 height 33
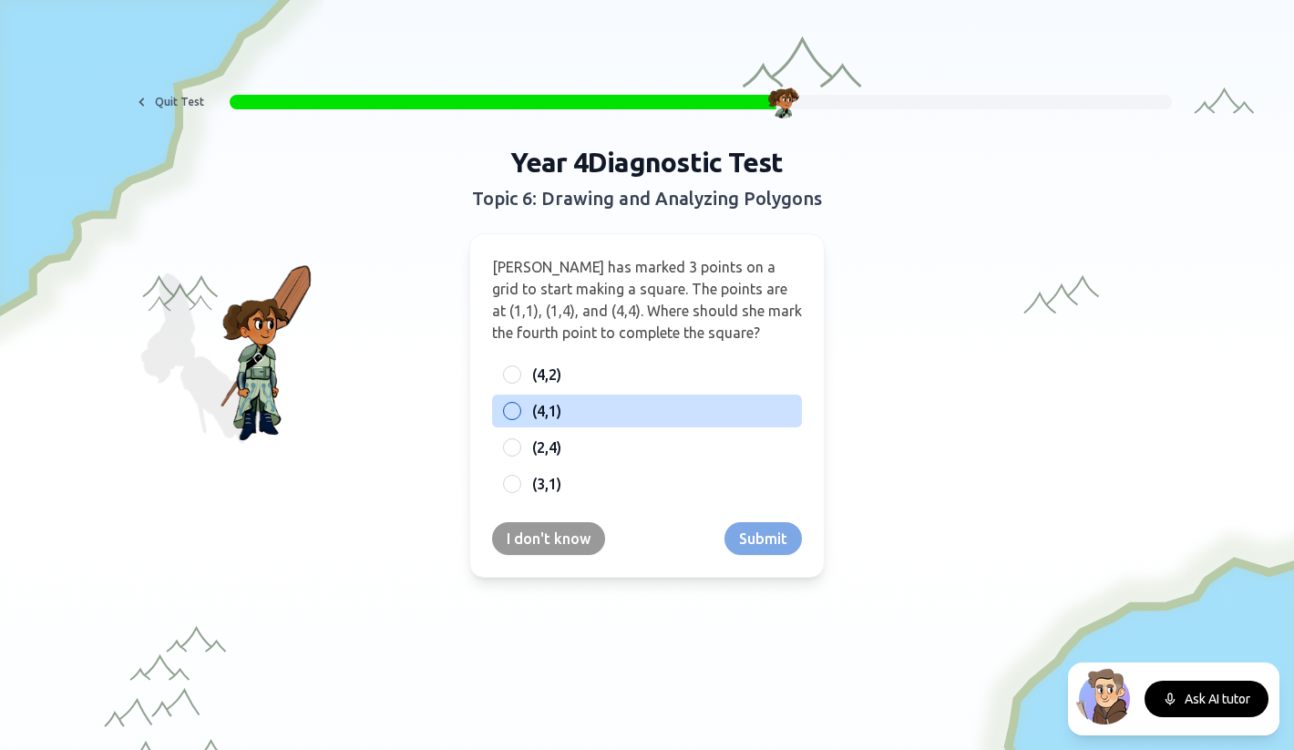
click at [559, 416] on span "(4,1)" at bounding box center [546, 411] width 29 height 22
click at [519, 416] on button "(4,1)" at bounding box center [512, 411] width 15 height 15
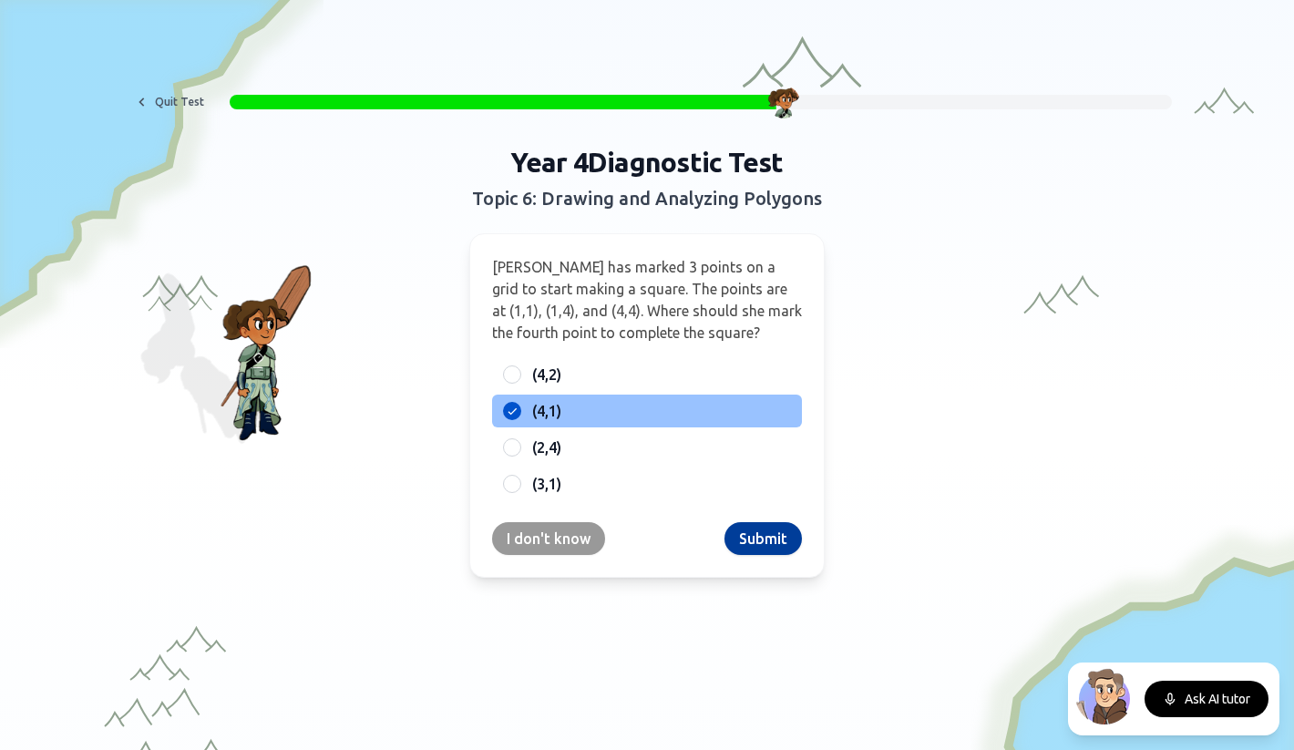
click at [763, 548] on button "Submit" at bounding box center [762, 538] width 77 height 33
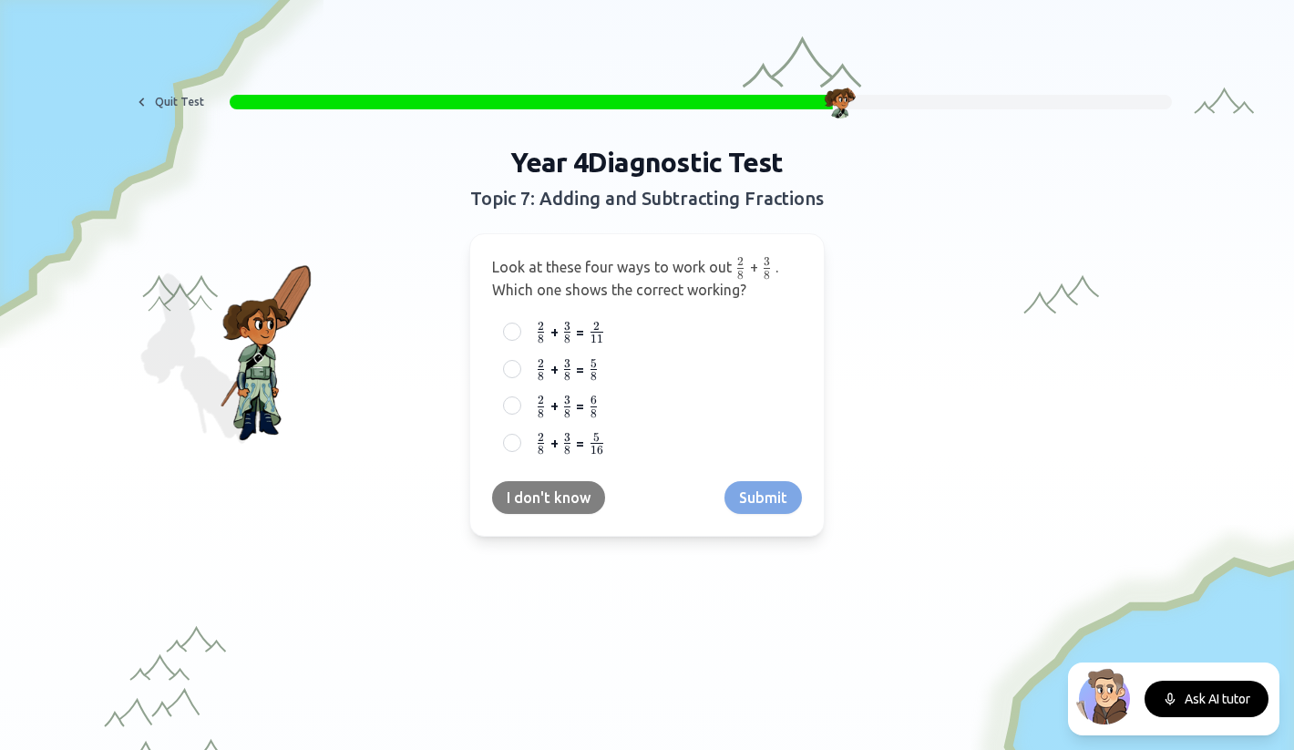
click at [574, 491] on button "I don't know" at bounding box center [548, 497] width 113 height 33
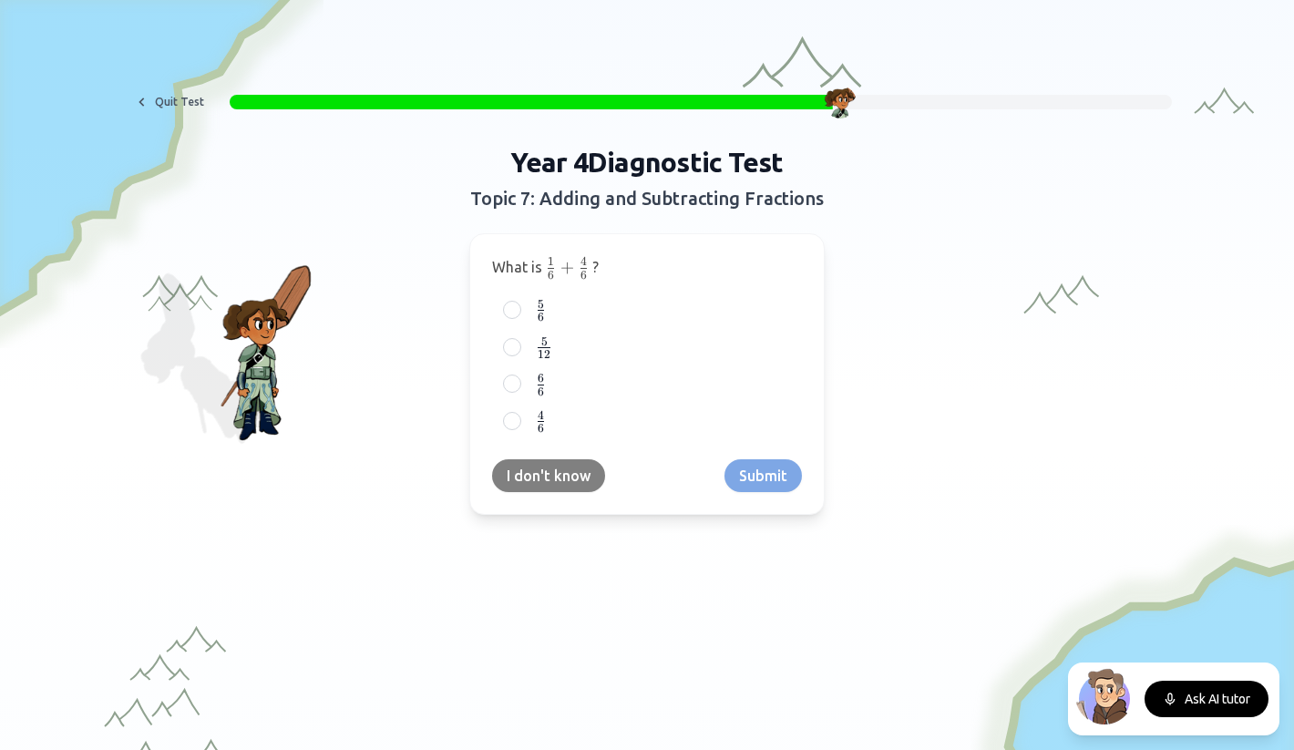
click at [562, 470] on button "I don't know" at bounding box center [548, 475] width 113 height 33
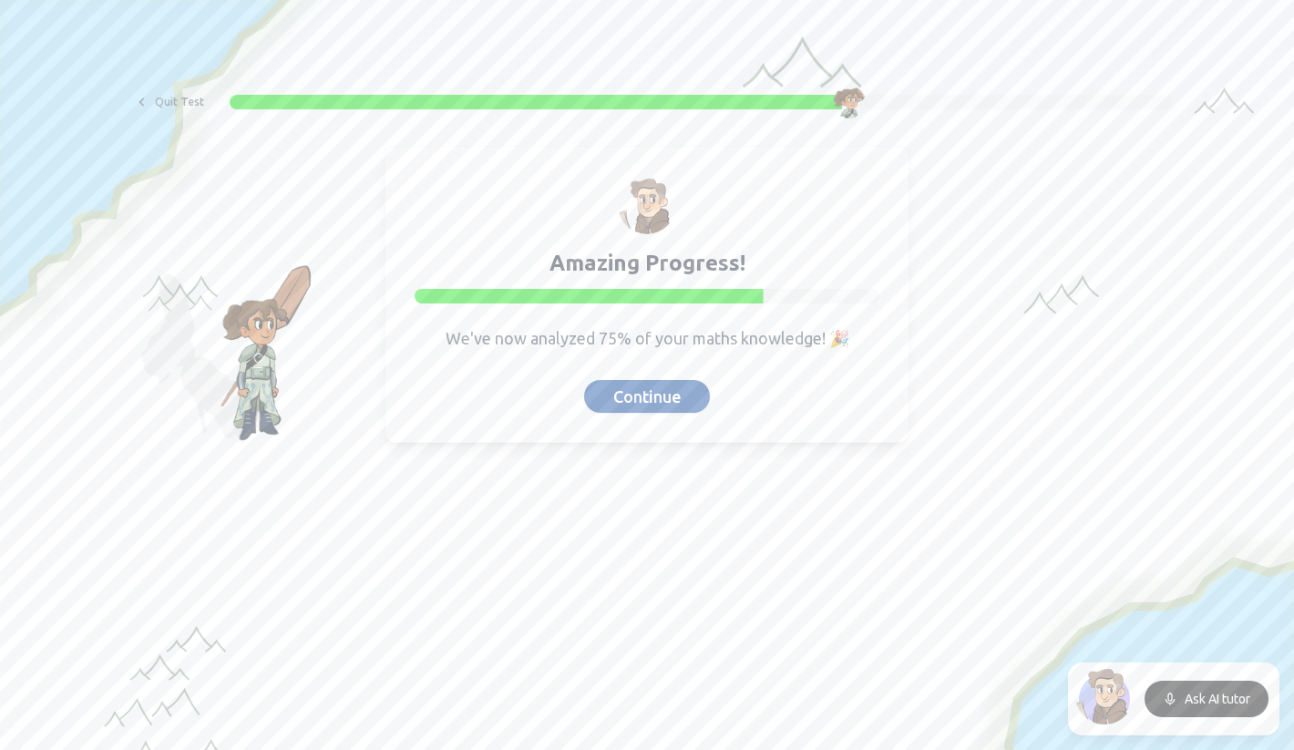
click at [636, 402] on button "Continue" at bounding box center [647, 396] width 126 height 33
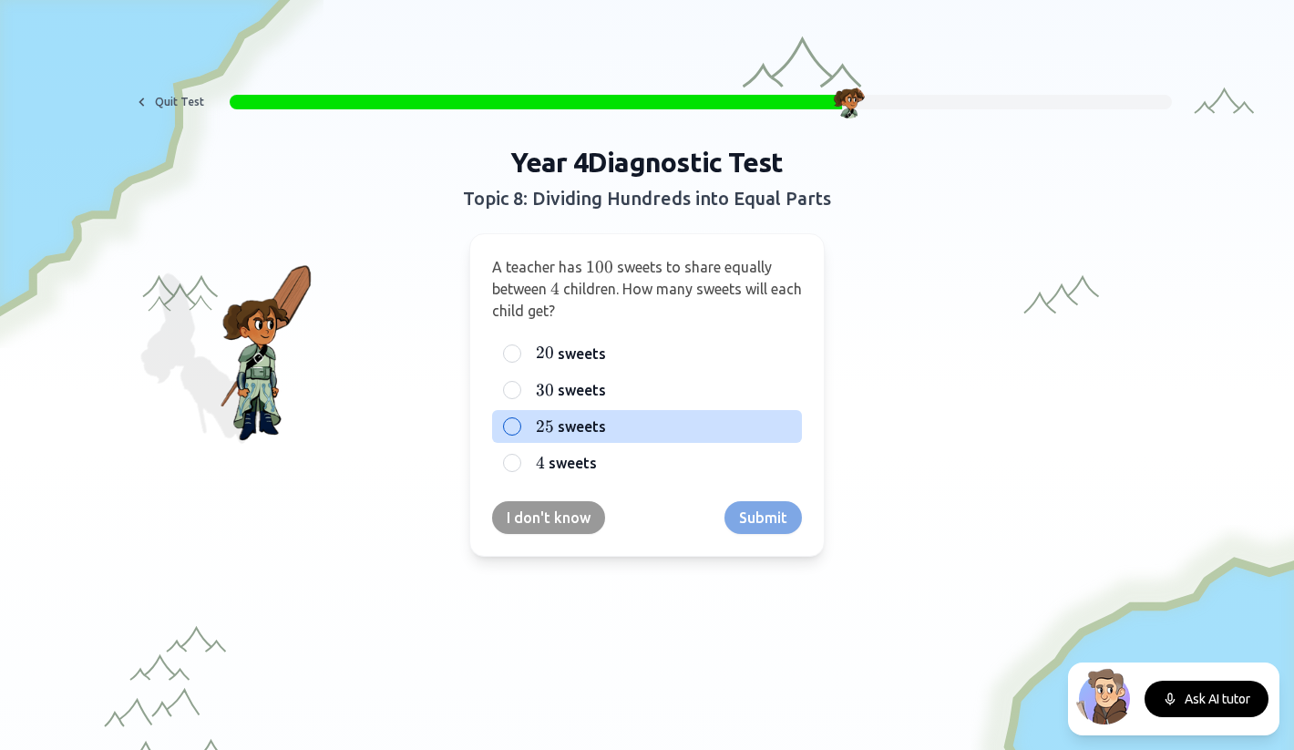
click at [558, 424] on span "sweets" at bounding box center [582, 426] width 48 height 22
click at [519, 424] on button "25 25 25 sweets" at bounding box center [512, 426] width 15 height 15
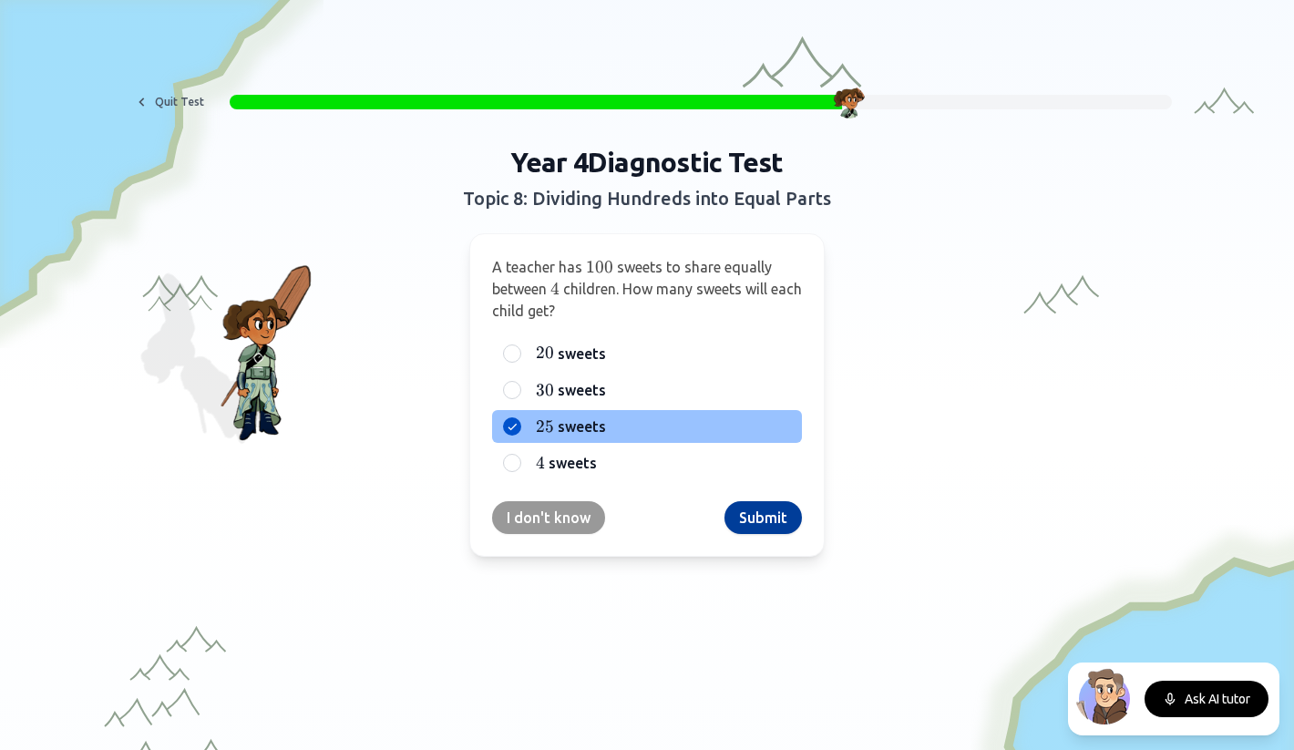
click at [754, 515] on button "Submit" at bounding box center [762, 517] width 77 height 33
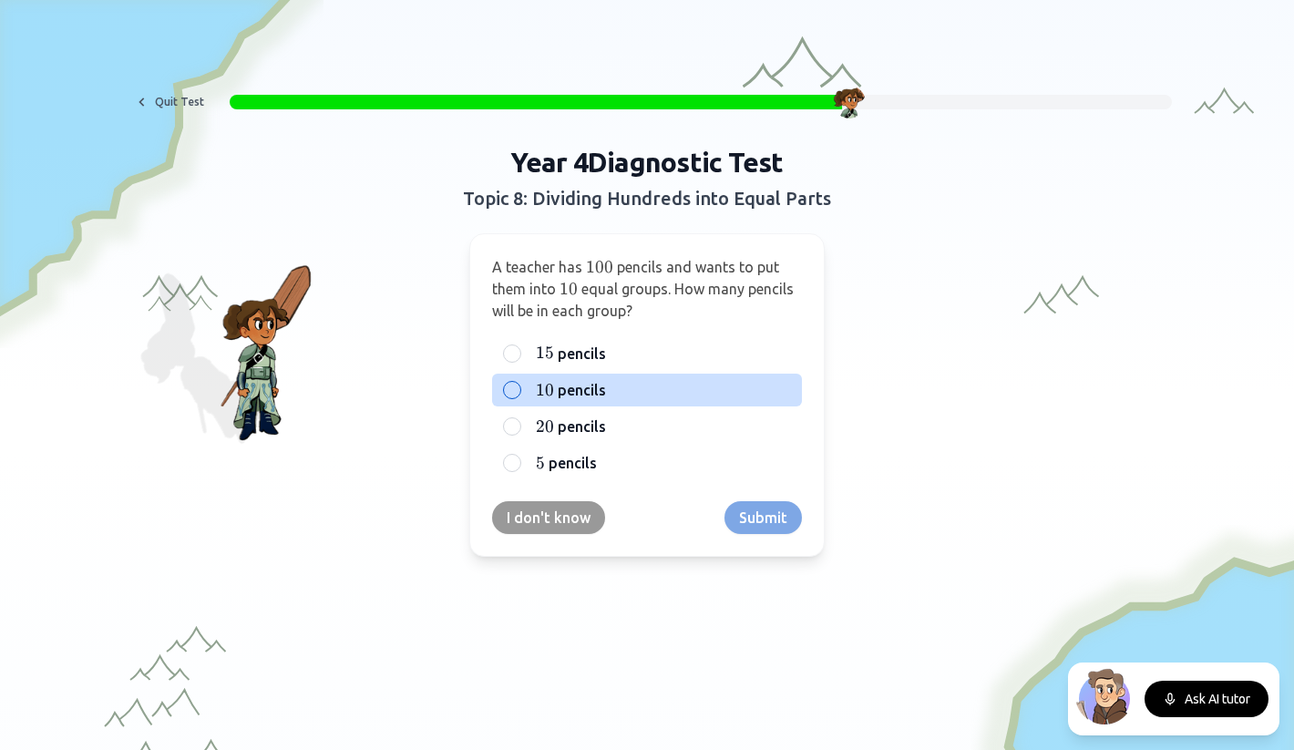
click at [581, 380] on span "pencils" at bounding box center [582, 390] width 48 height 22
click at [519, 383] on button "10 10 10 pencils" at bounding box center [512, 390] width 15 height 15
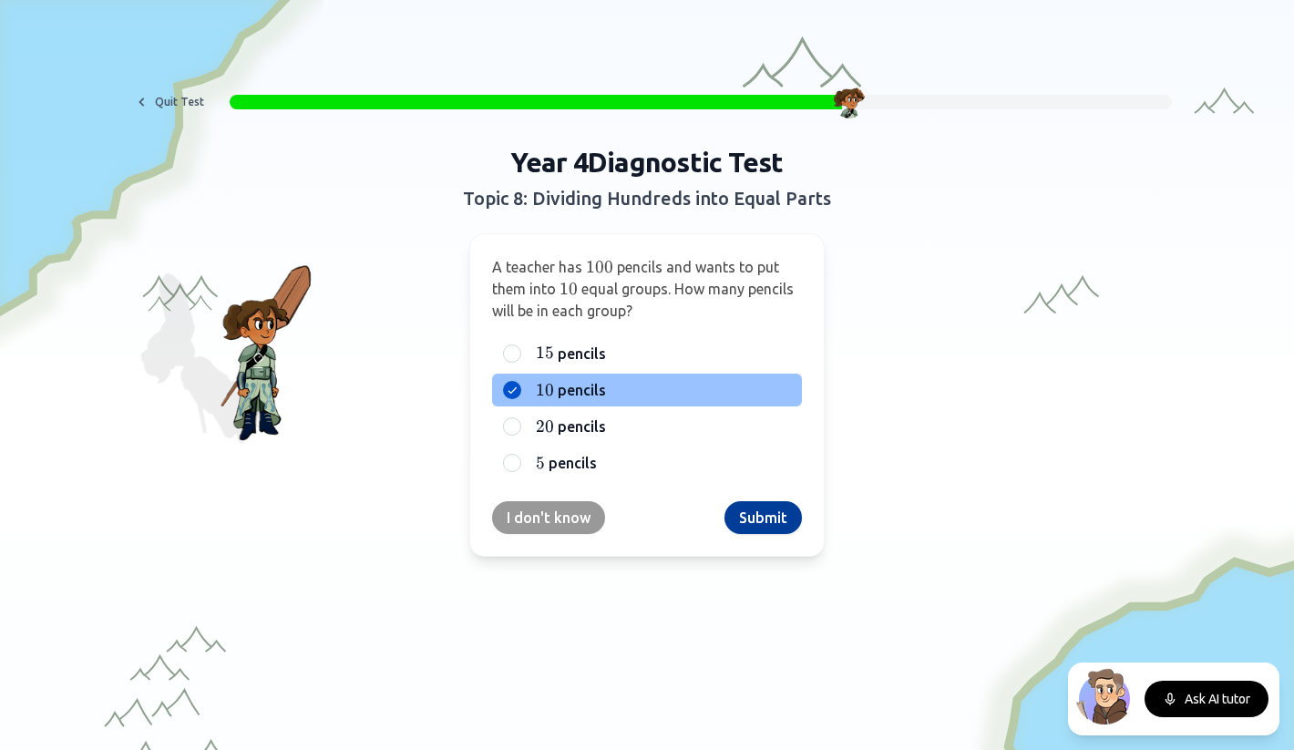
click at [764, 522] on button "Submit" at bounding box center [762, 517] width 77 height 33
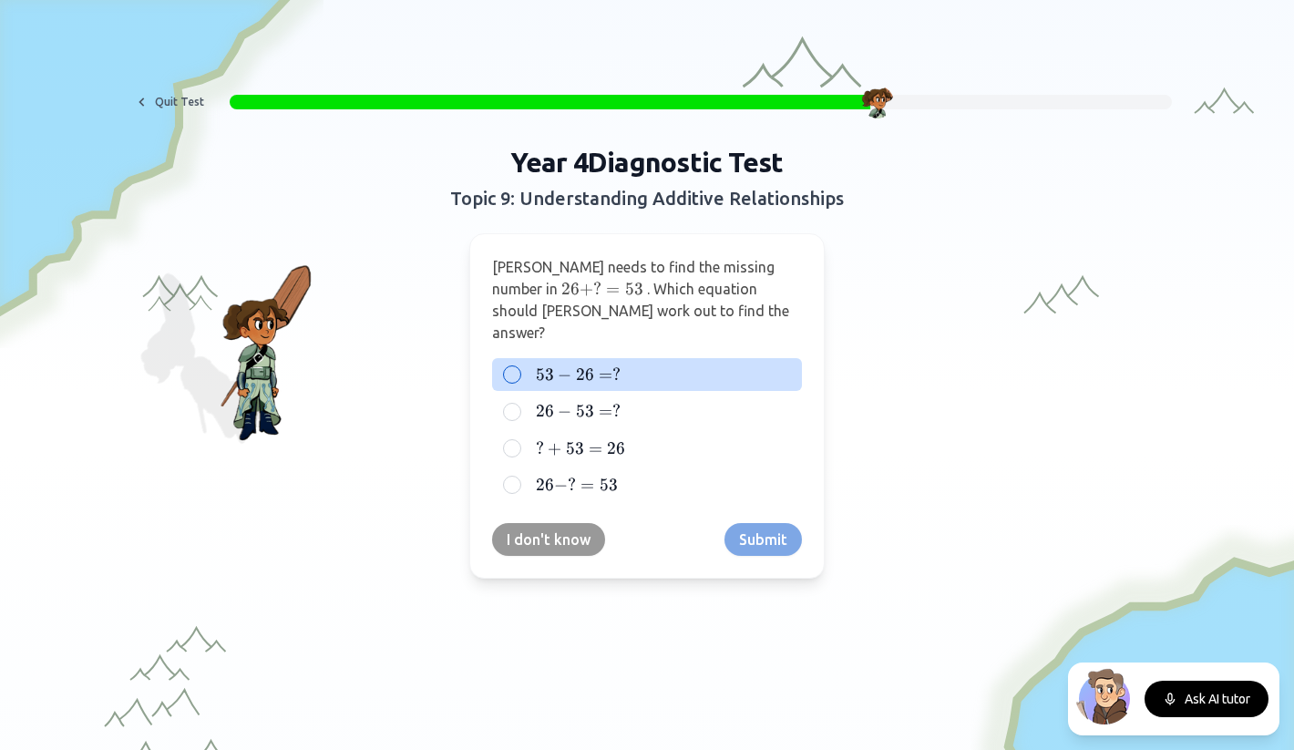
click at [590, 364] on span "26" at bounding box center [585, 374] width 18 height 20
click at [519, 367] on button "53 − 26 = ? 53 - 26 = ? 53 − 26 = ?" at bounding box center [512, 374] width 15 height 15
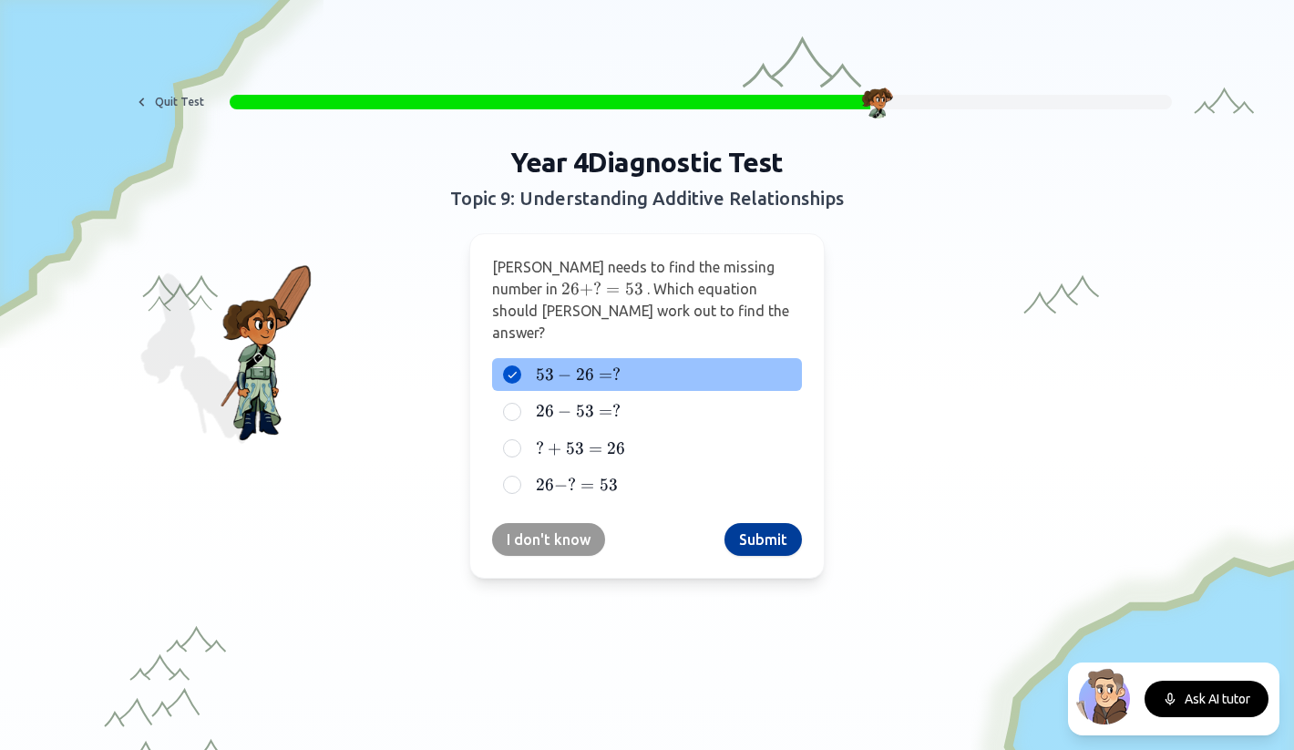
click at [767, 523] on button "Submit" at bounding box center [762, 539] width 77 height 33
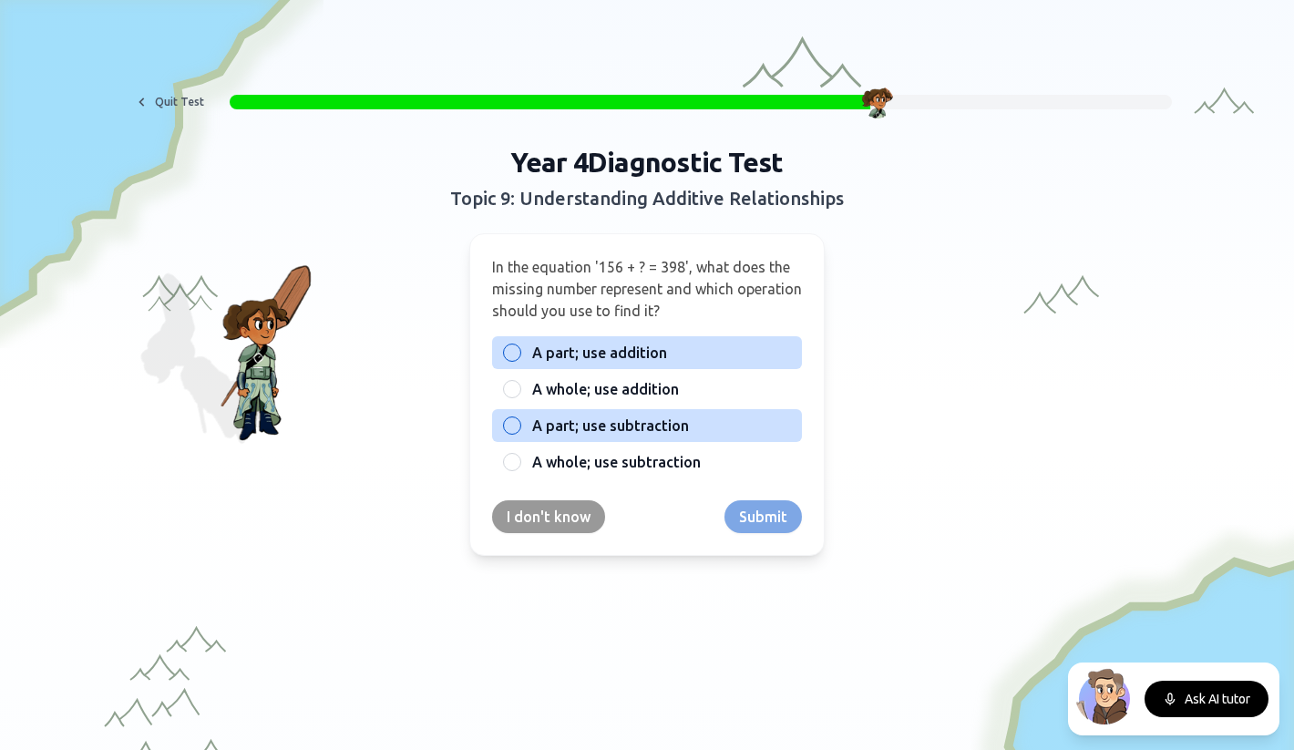
click at [570, 426] on span "A part; use subtraction" at bounding box center [610, 426] width 157 height 22
click at [519, 426] on button "A part; use subtraction" at bounding box center [512, 425] width 15 height 15
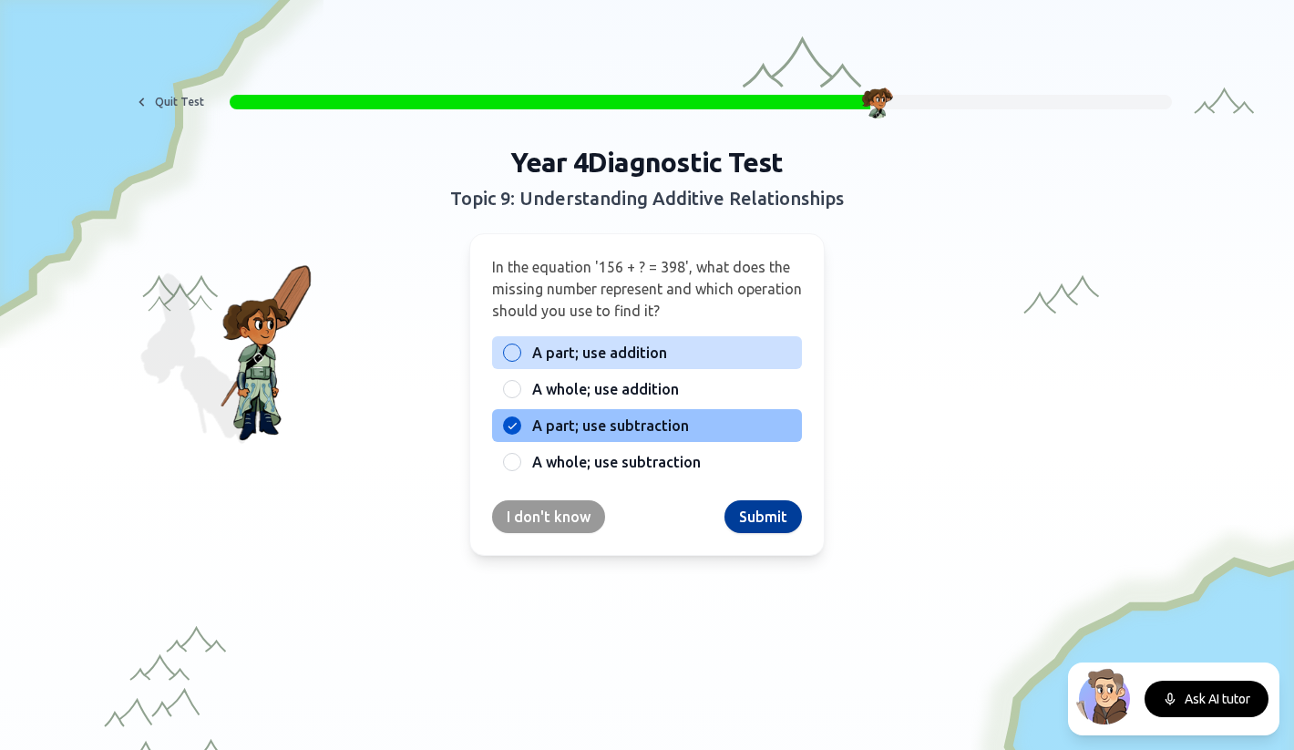
click at [743, 516] on button "Submit" at bounding box center [762, 516] width 77 height 33
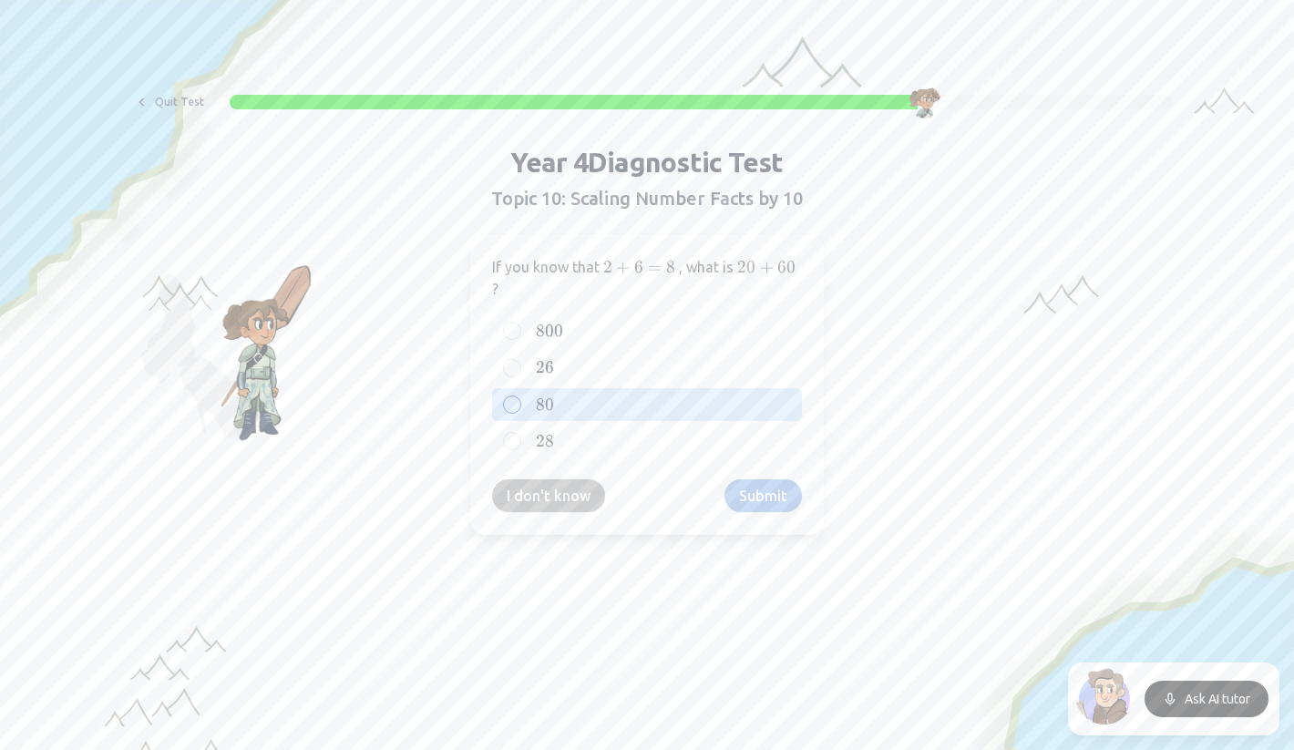
click at [588, 410] on label "80 80 80" at bounding box center [661, 405] width 259 height 22
click at [519, 410] on button "80 80 80" at bounding box center [512, 404] width 15 height 15
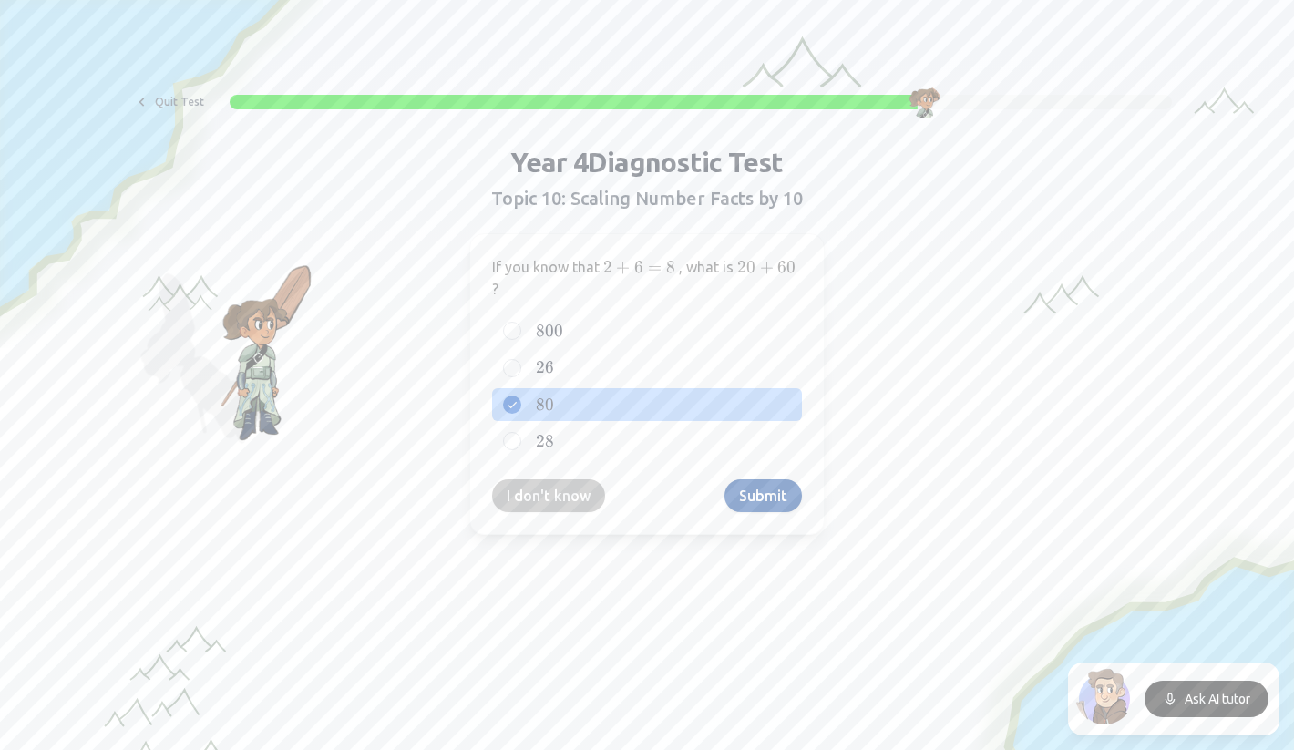
click at [740, 491] on button "Submit" at bounding box center [762, 495] width 77 height 33
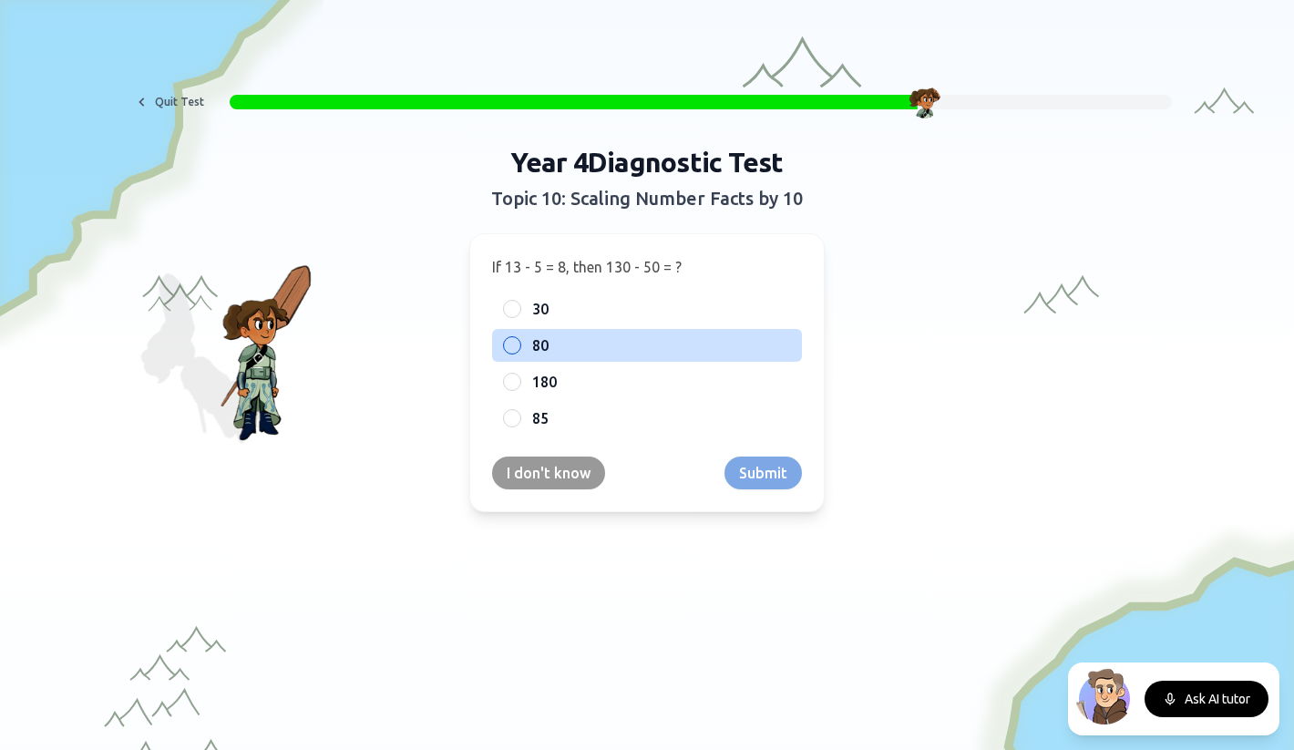
click at [578, 339] on label "80" at bounding box center [661, 345] width 259 height 22
click at [519, 339] on button "80" at bounding box center [512, 345] width 15 height 15
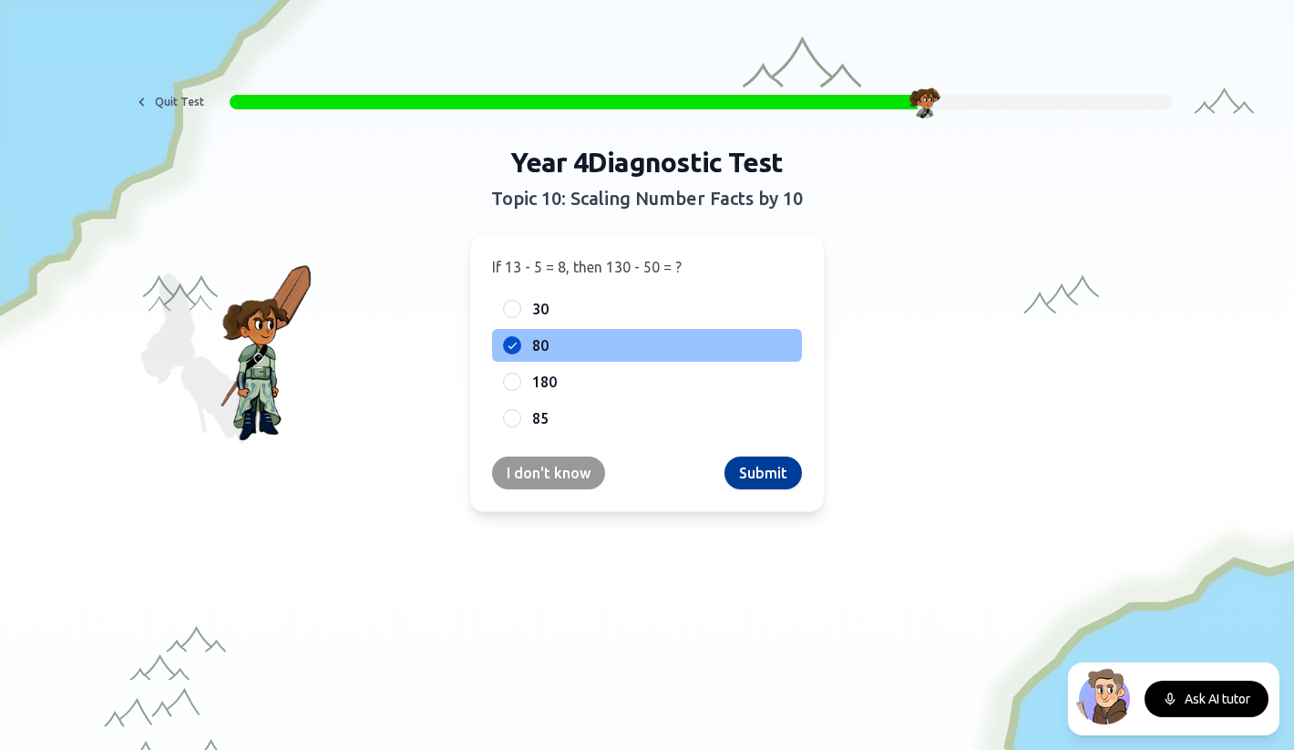
click at [772, 468] on button "Submit" at bounding box center [762, 472] width 77 height 33
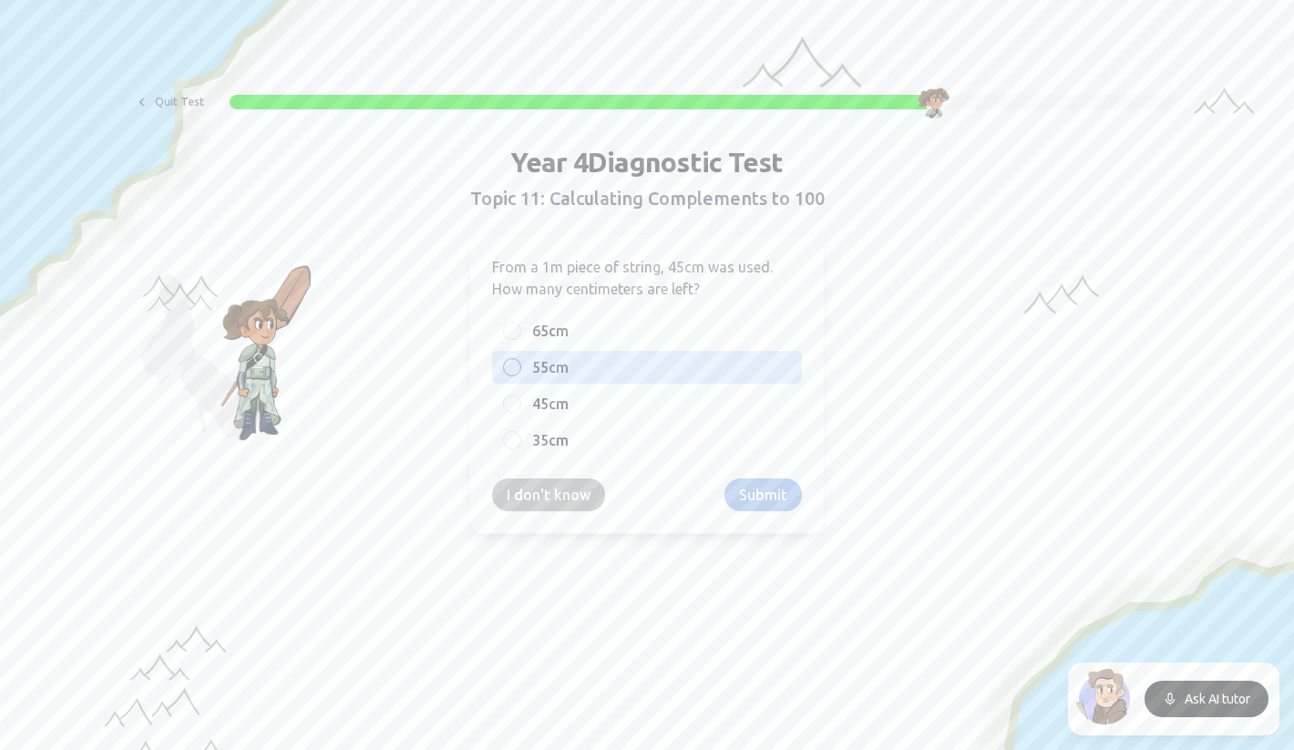
click at [594, 379] on div "55cm" at bounding box center [647, 367] width 310 height 33
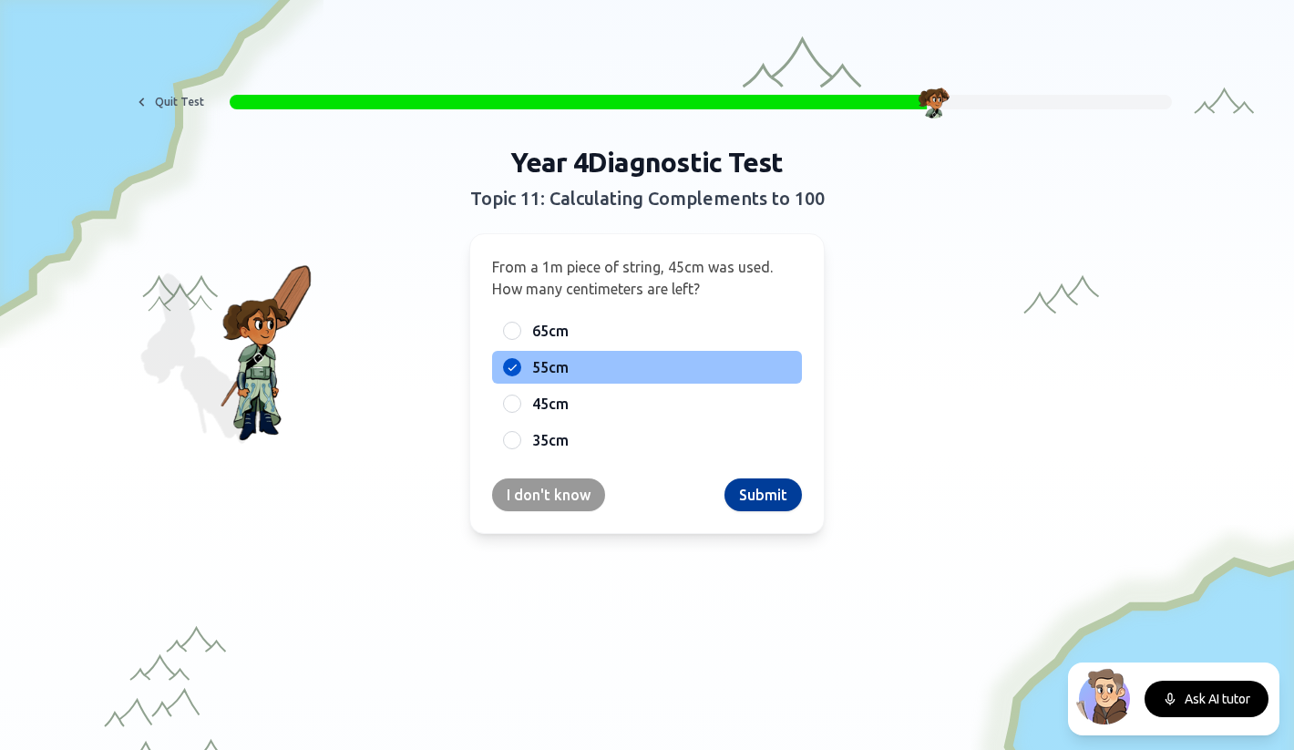
click at [751, 492] on button "Submit" at bounding box center [762, 494] width 77 height 33
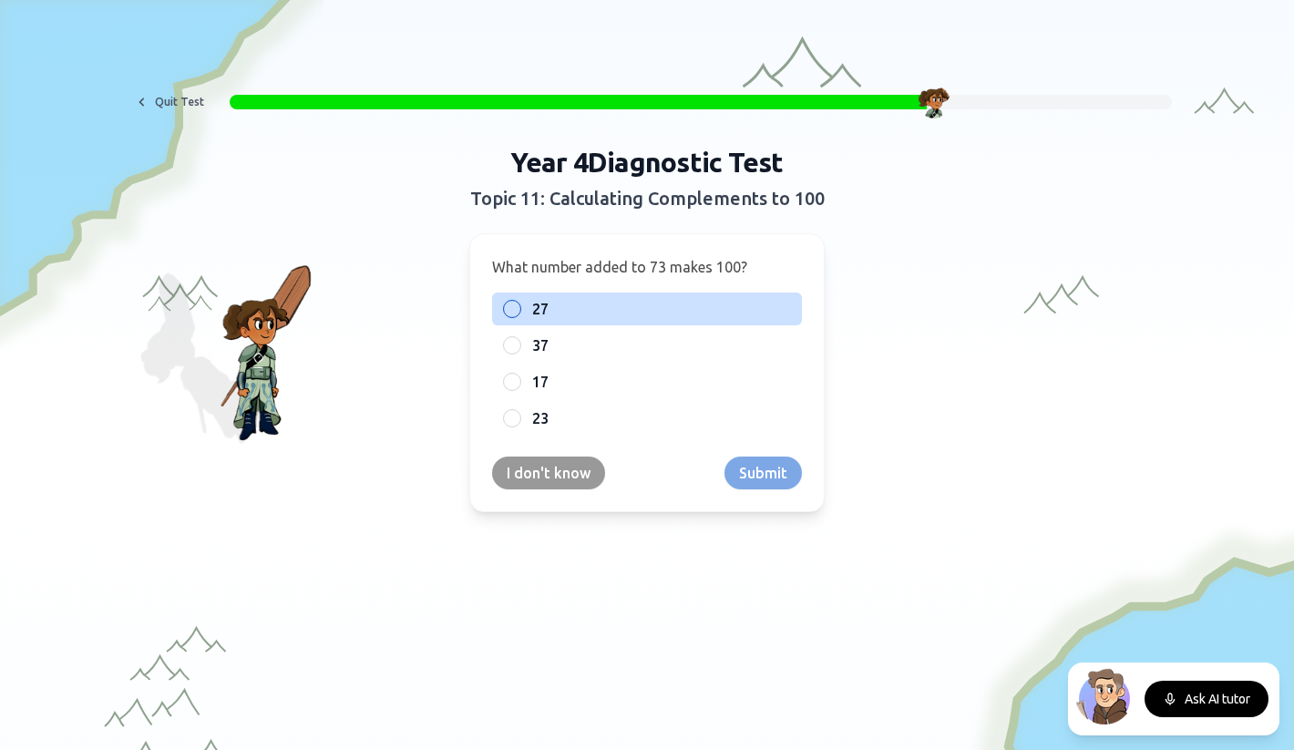
click at [559, 313] on label "27" at bounding box center [661, 309] width 259 height 22
click at [519, 313] on button "27" at bounding box center [512, 309] width 15 height 15
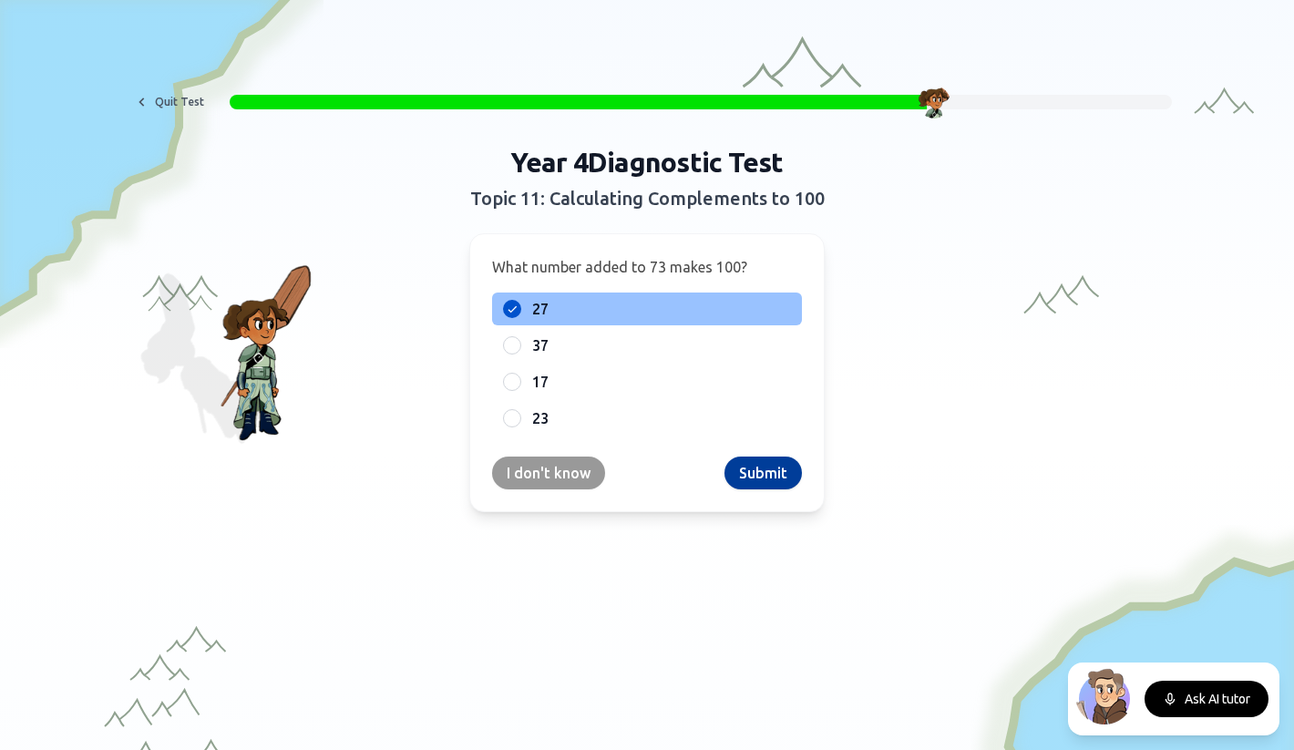
click at [774, 461] on button "Submit" at bounding box center [762, 472] width 77 height 33
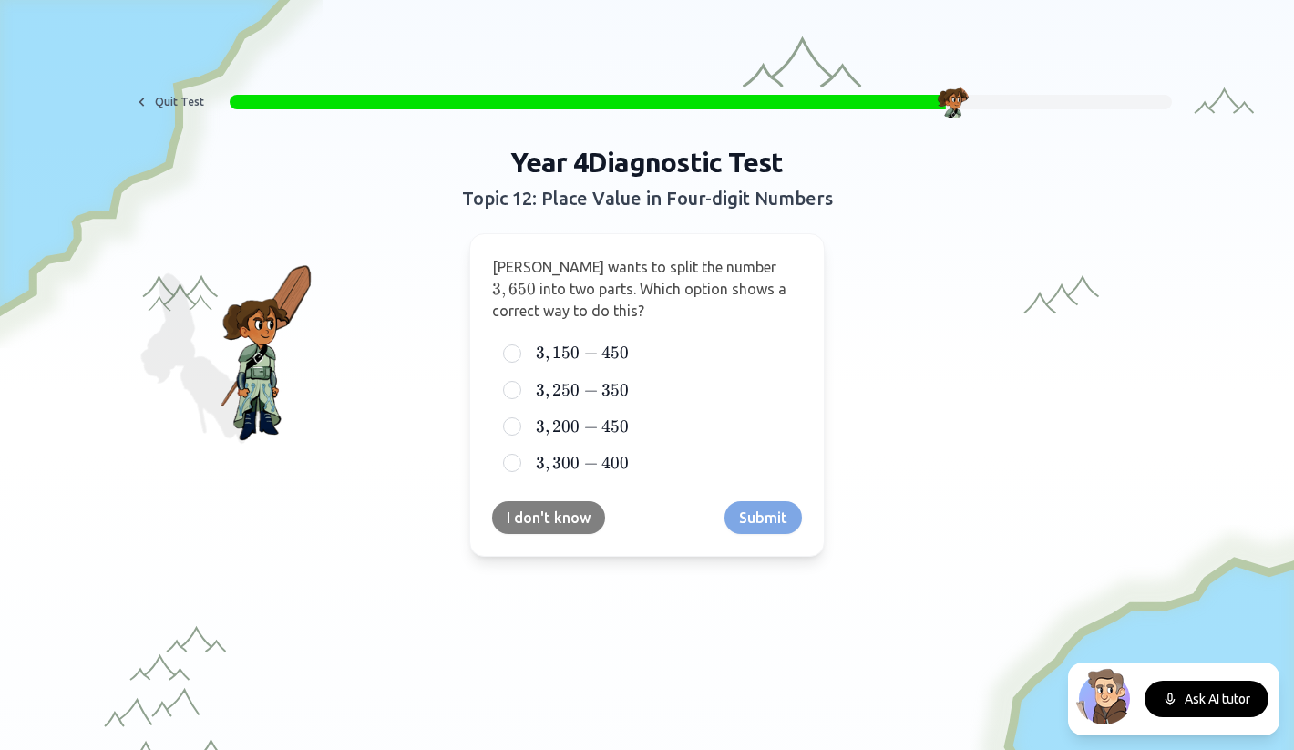
click at [555, 511] on button "I don't know" at bounding box center [548, 517] width 113 height 33
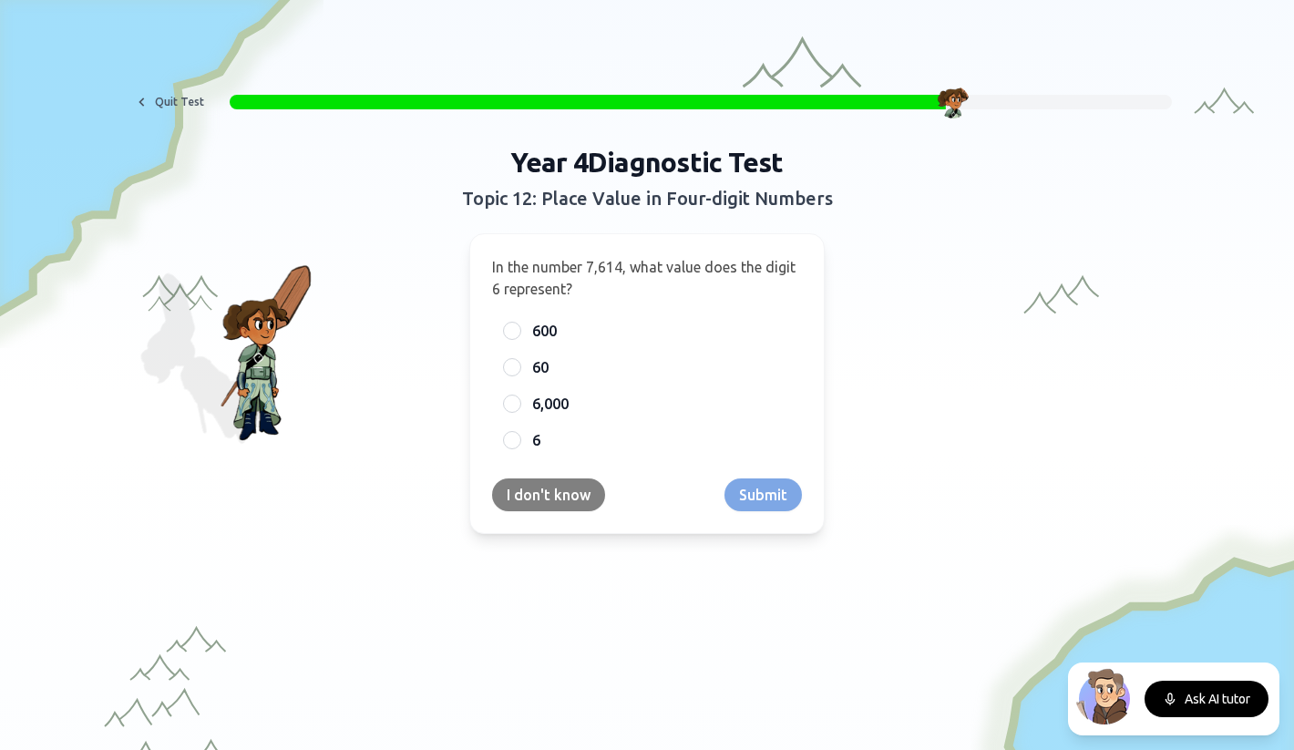
click at [559, 492] on button "I don't know" at bounding box center [548, 494] width 113 height 33
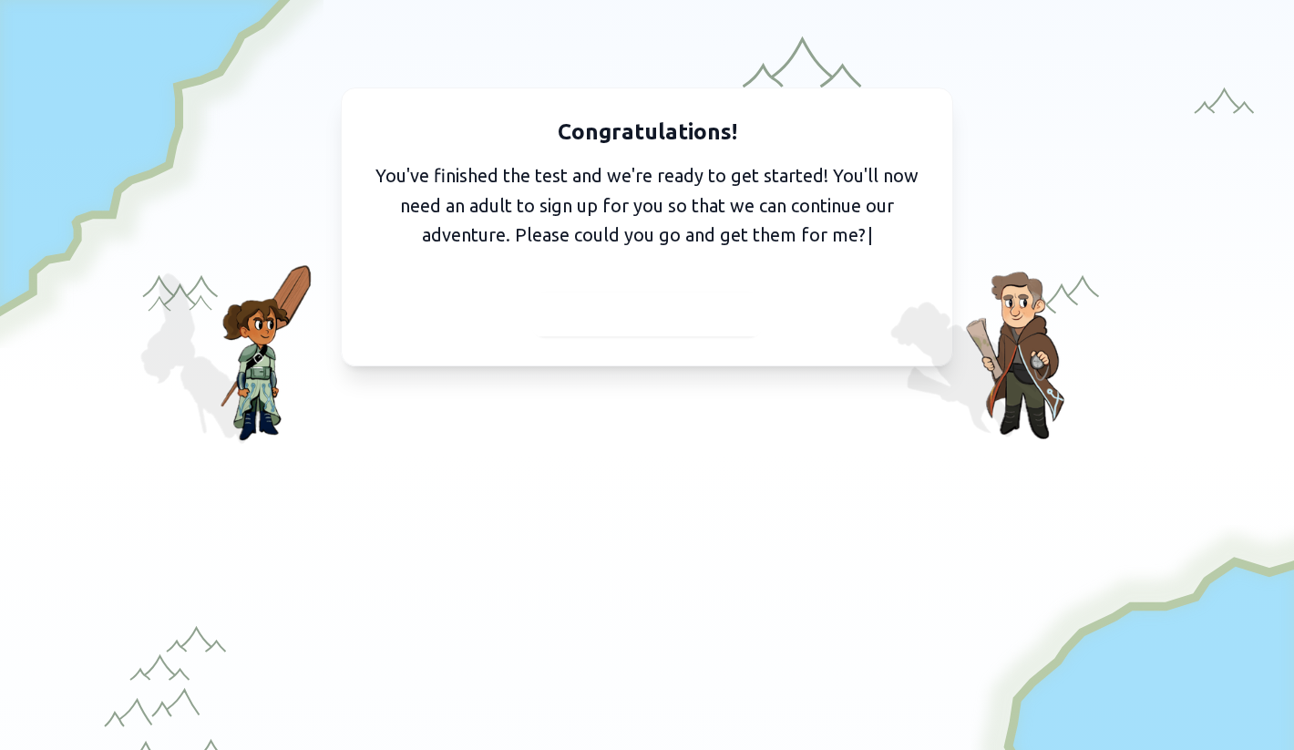
click at [648, 303] on span "I've got them with me" at bounding box center [647, 315] width 168 height 26
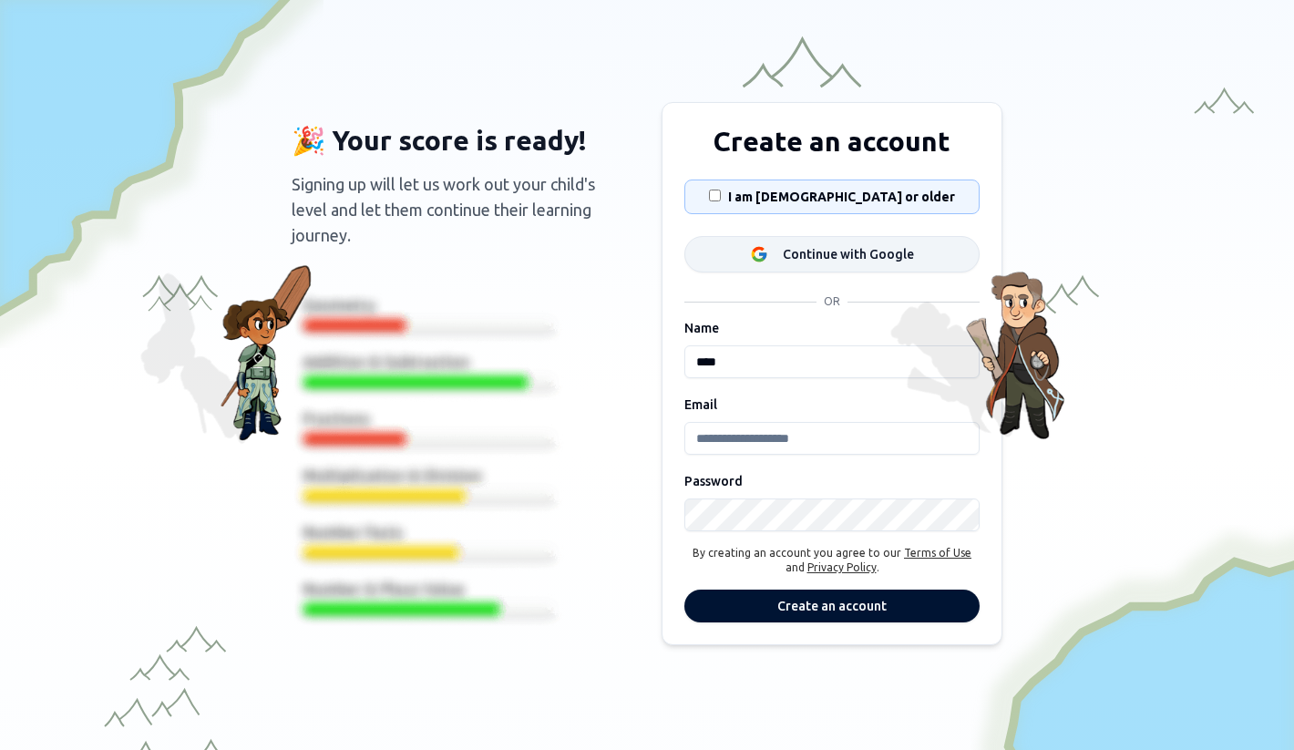
click at [774, 268] on button "Continue with Google" at bounding box center [831, 254] width 295 height 36
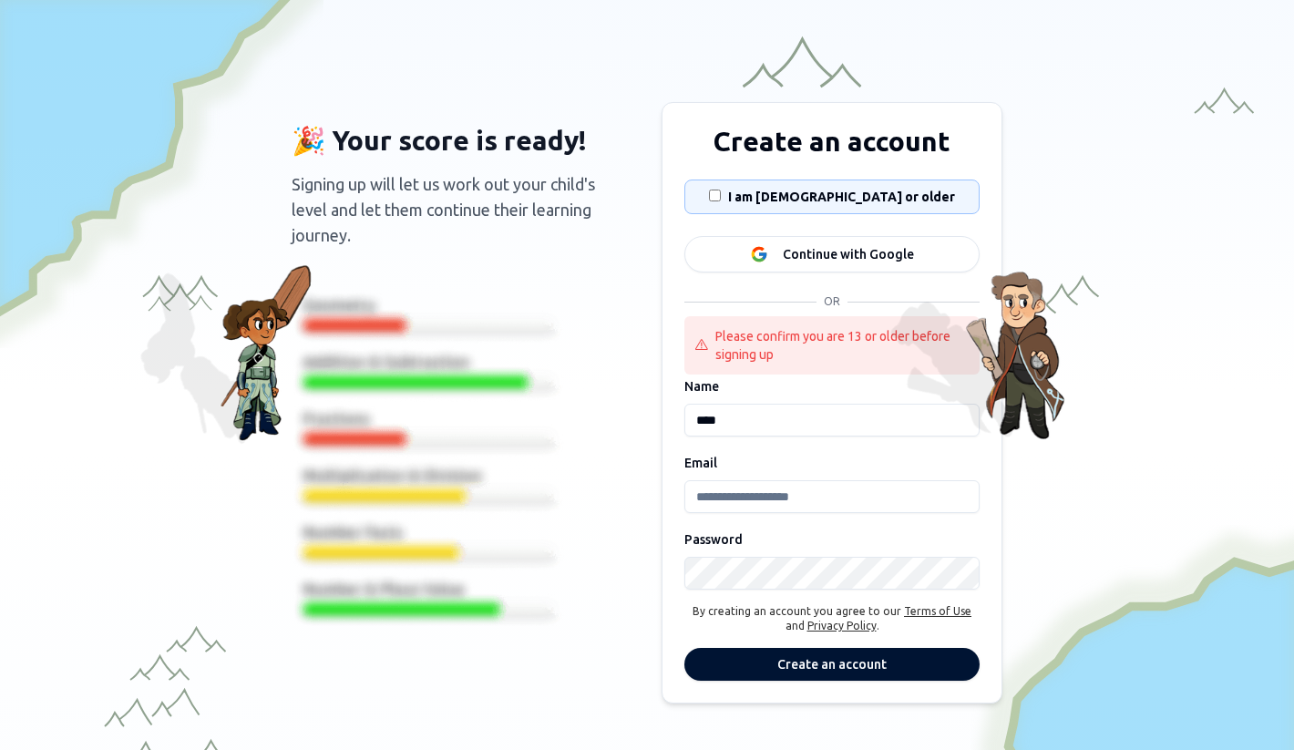
click at [747, 189] on div "I am 13 years old or older" at bounding box center [832, 196] width 264 height 33
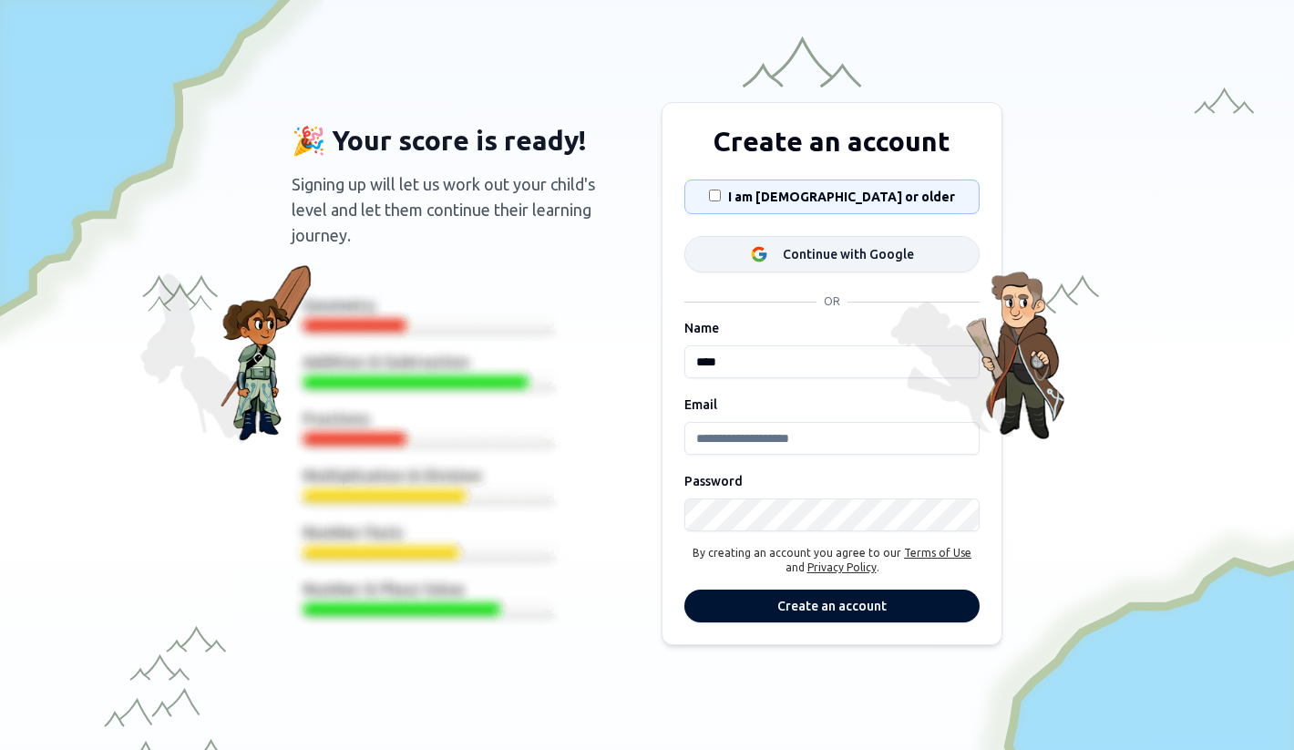
click at [768, 241] on button "Continue with Google" at bounding box center [831, 254] width 295 height 36
